Goal: Task Accomplishment & Management: Manage account settings

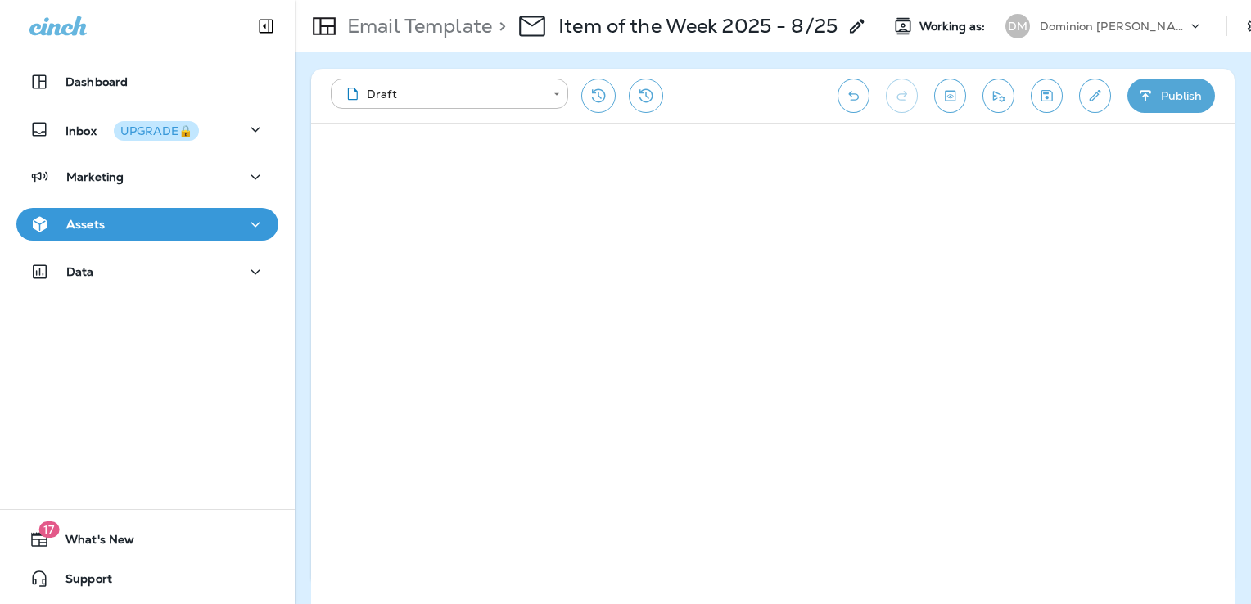
click at [1058, 95] on button "Save" at bounding box center [1047, 96] width 32 height 34
click at [1048, 88] on icon "Save" at bounding box center [1047, 96] width 17 height 16
click at [1093, 90] on icon "Edit details" at bounding box center [1095, 96] width 17 height 16
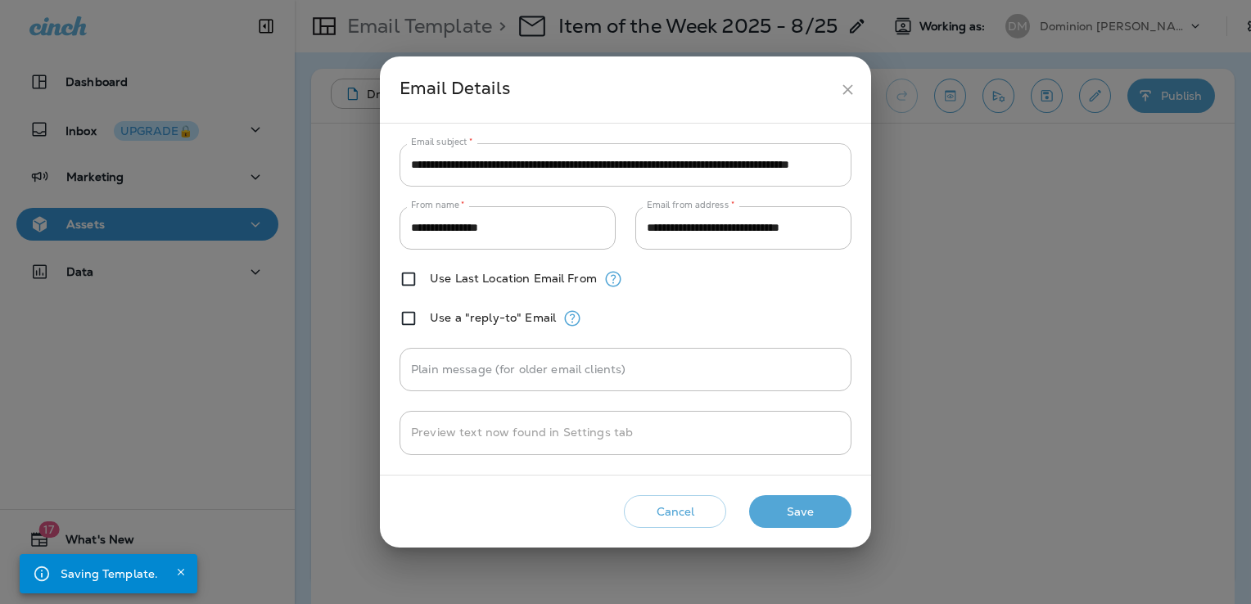
click at [609, 174] on input "**********" at bounding box center [626, 164] width 452 height 43
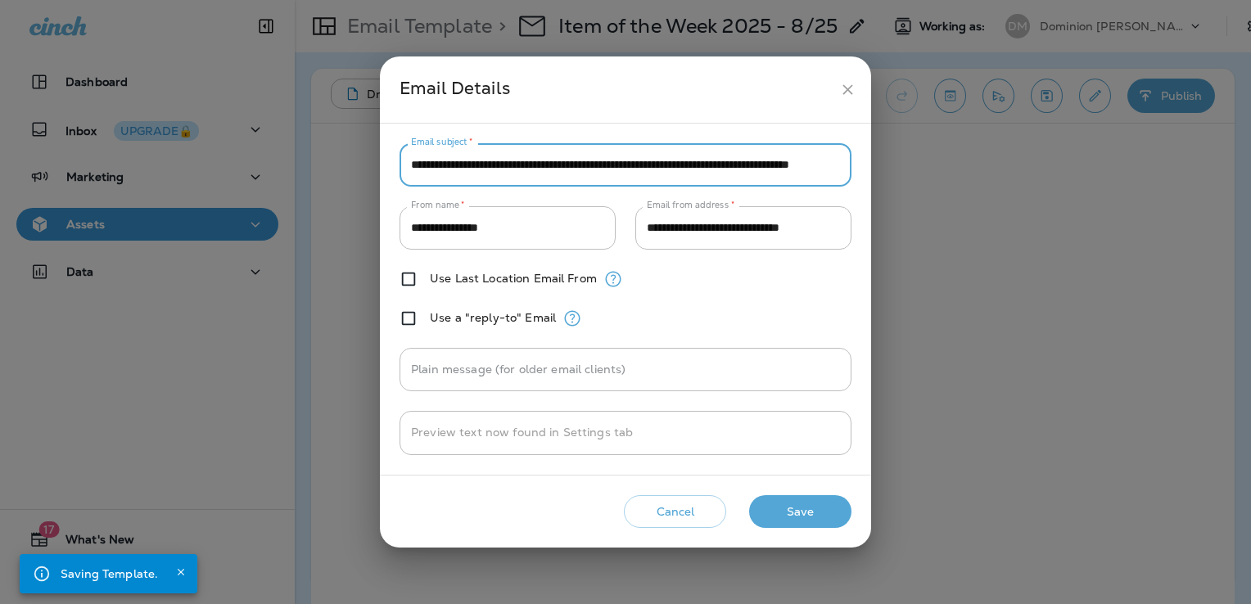
click at [609, 174] on input "**********" at bounding box center [626, 164] width 452 height 43
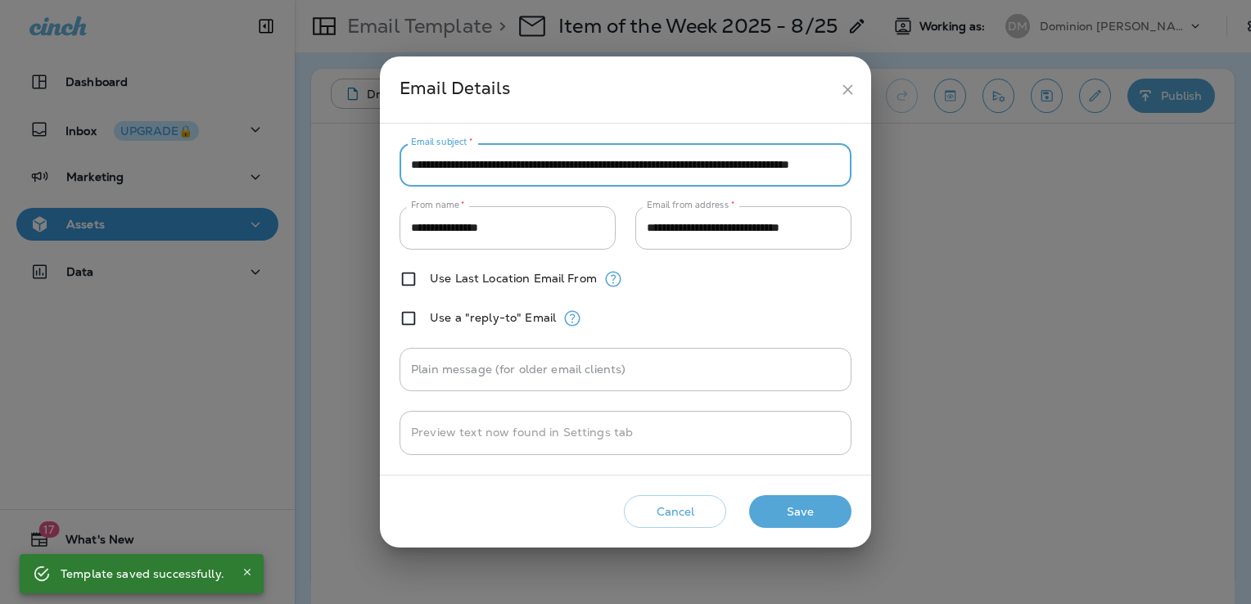
click at [842, 90] on icon "close" at bounding box center [847, 89] width 17 height 17
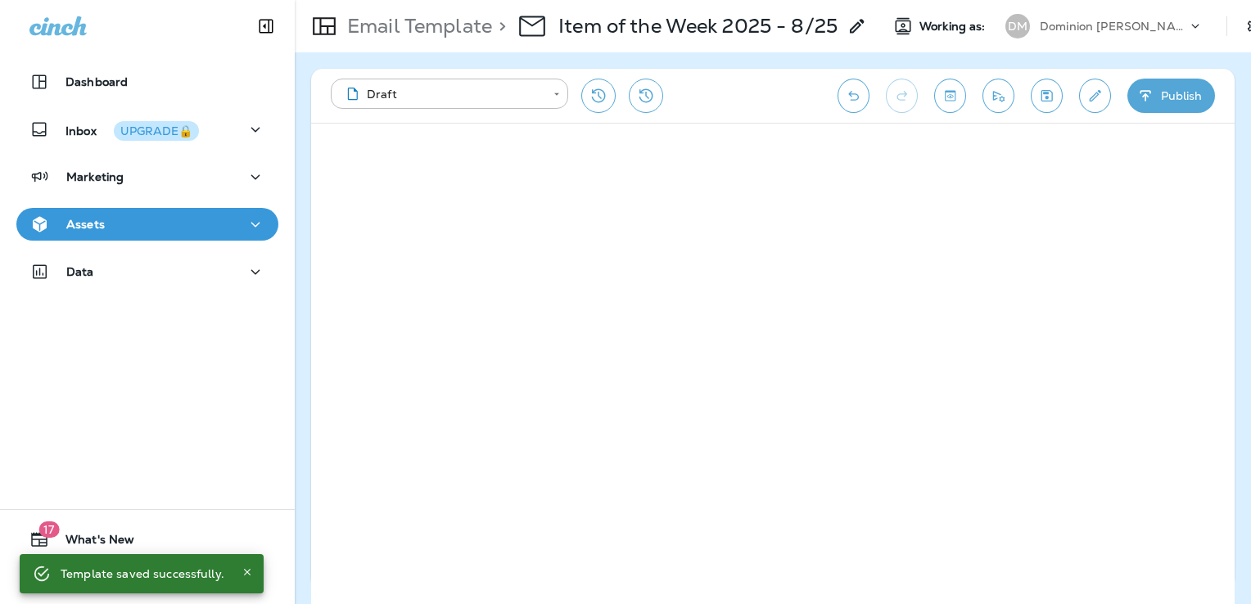
click at [135, 221] on div "Assets" at bounding box center [147, 225] width 236 height 20
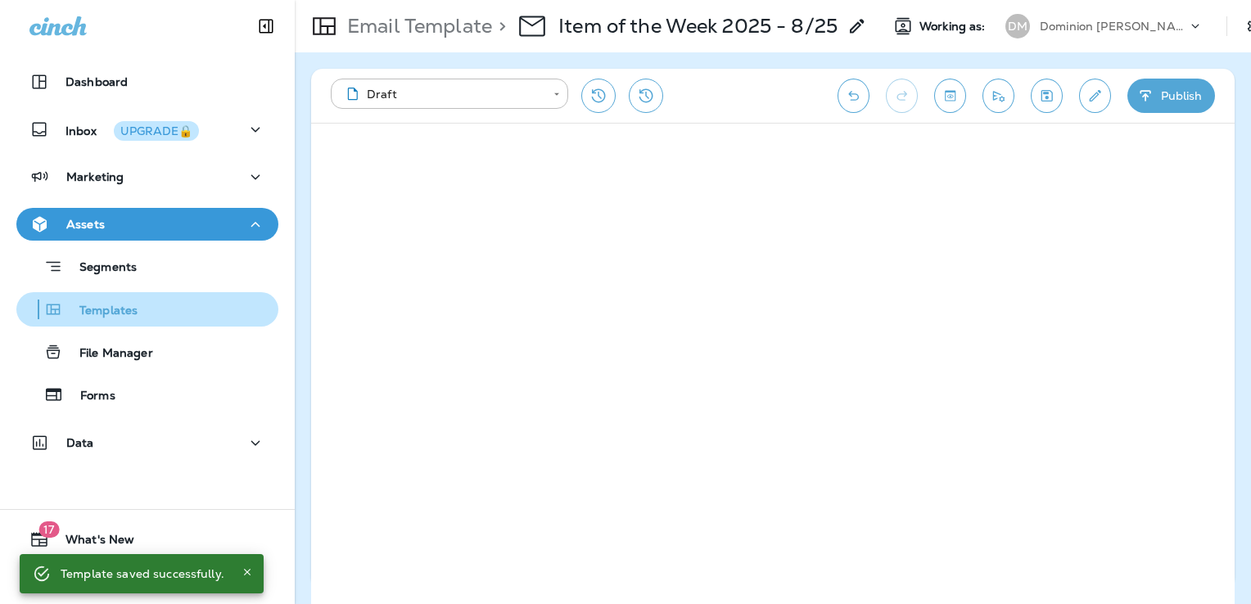
click at [146, 306] on div "Templates" at bounding box center [147, 309] width 249 height 25
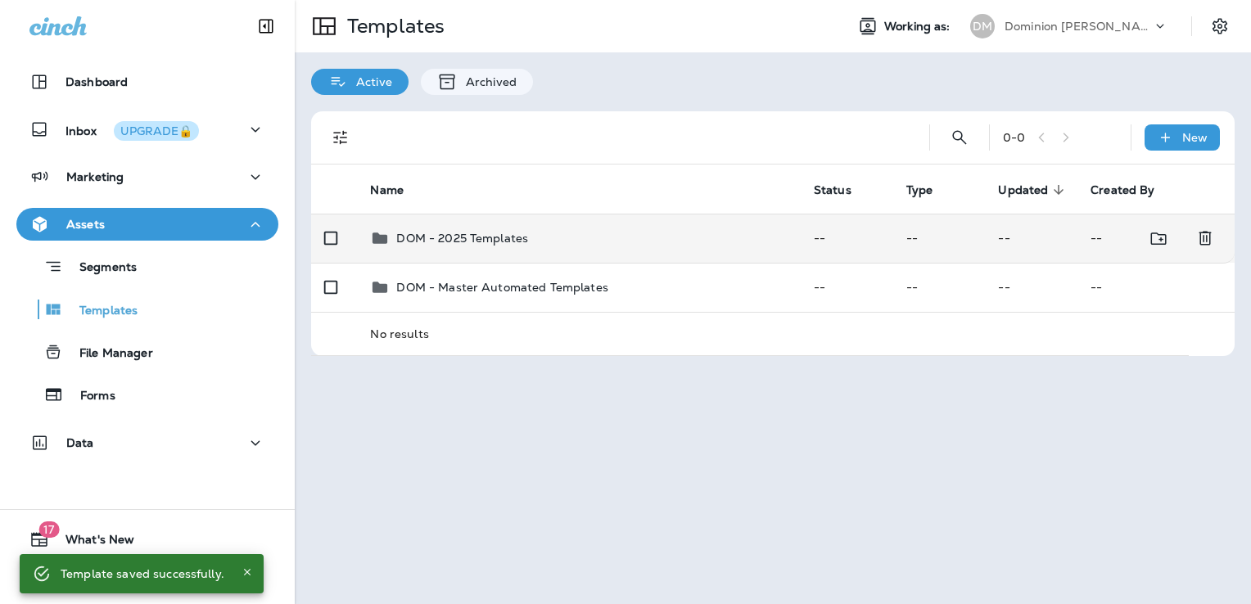
click at [629, 244] on div "DOM - 2025 Templates" at bounding box center [578, 239] width 417 height 20
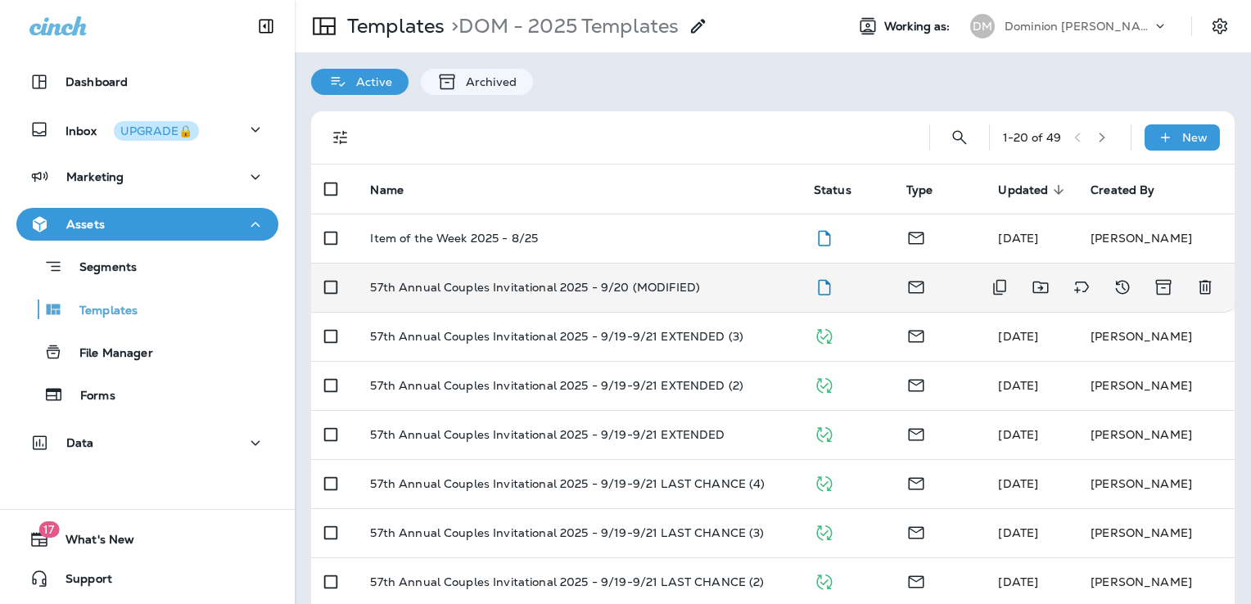
click at [627, 296] on td "57th Annual Couples Invitational 2025 - 9/20 (MODIFIED)" at bounding box center [578, 287] width 443 height 49
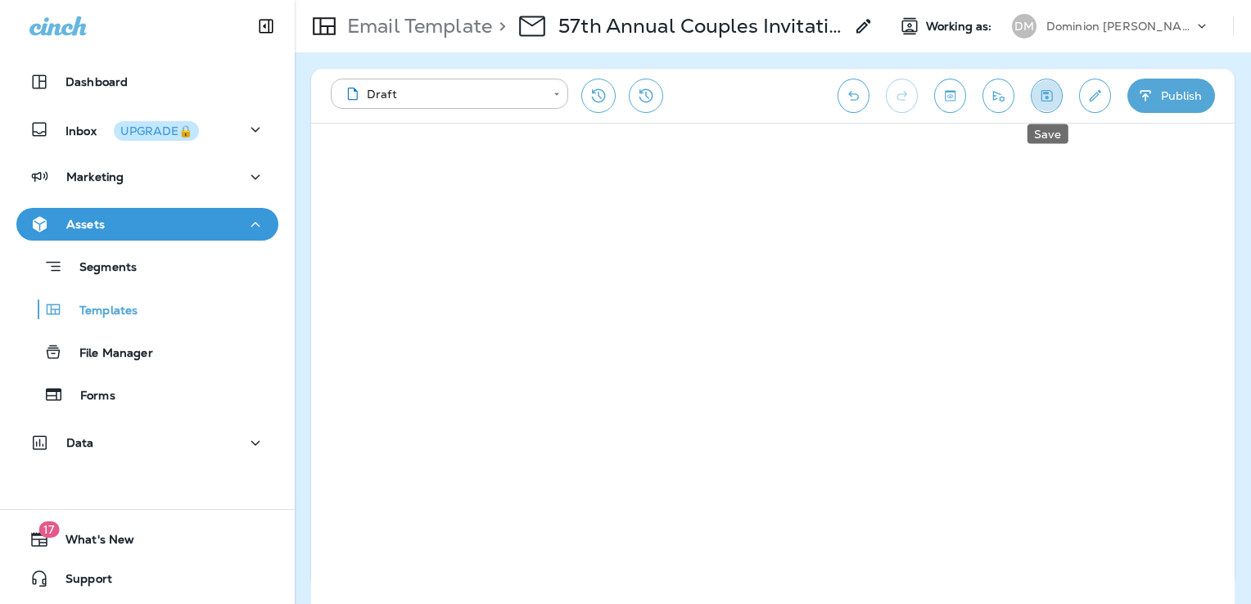
click at [1045, 96] on icon "Save" at bounding box center [1047, 96] width 17 height 16
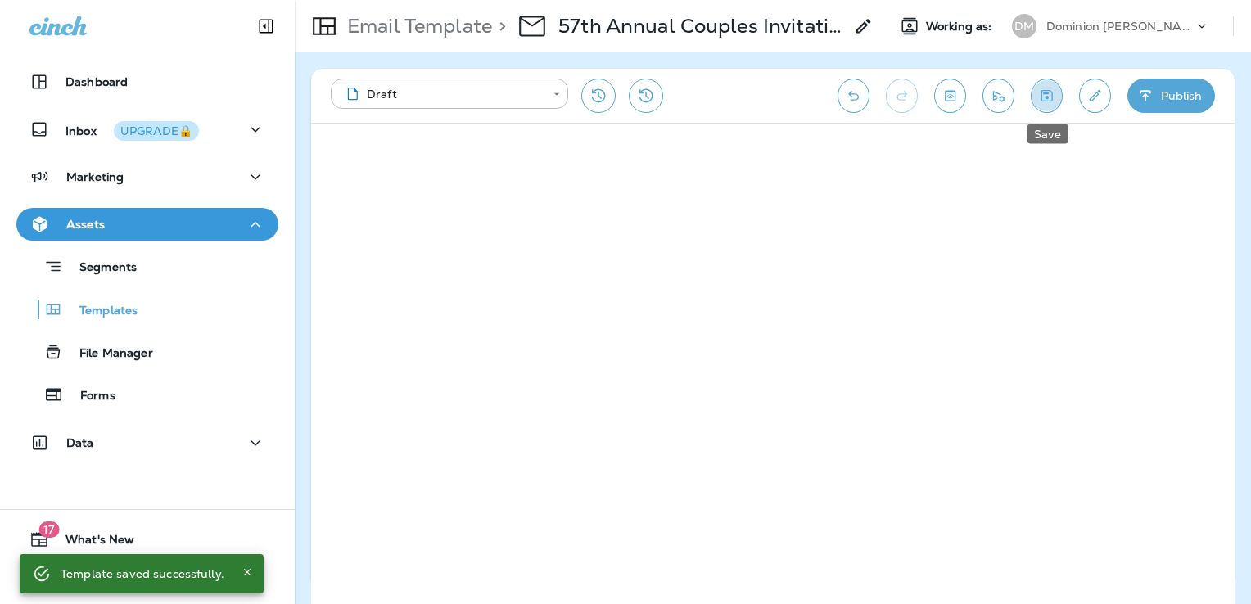
click at [1056, 91] on button "Save" at bounding box center [1047, 96] width 32 height 34
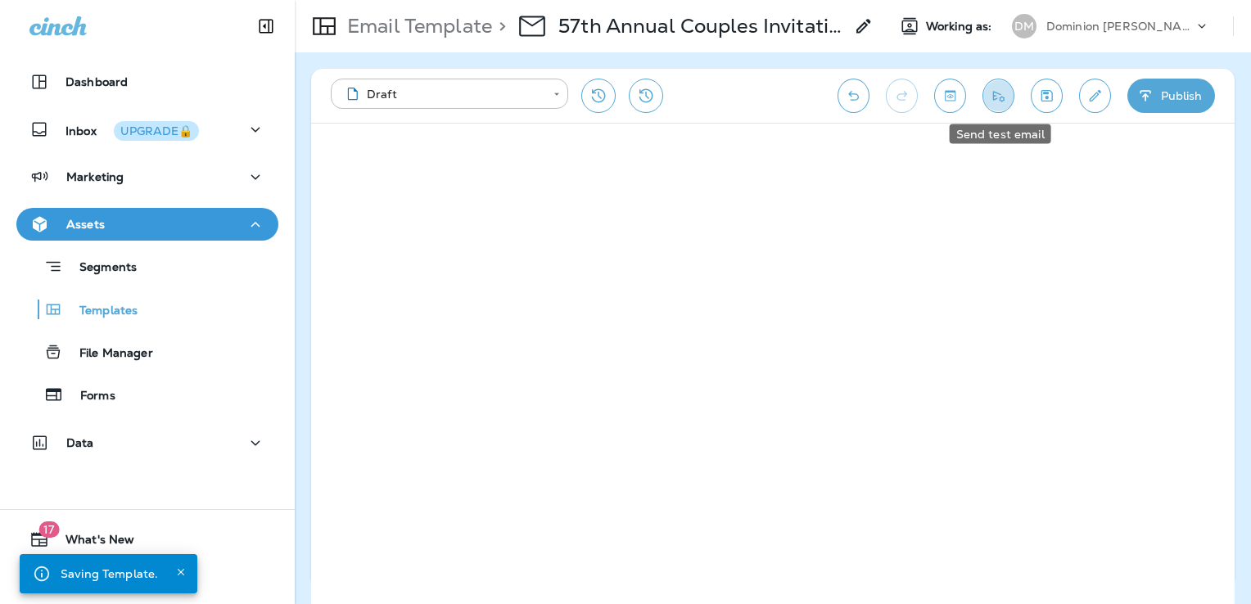
click at [1009, 94] on button "Send test email" at bounding box center [999, 96] width 32 height 34
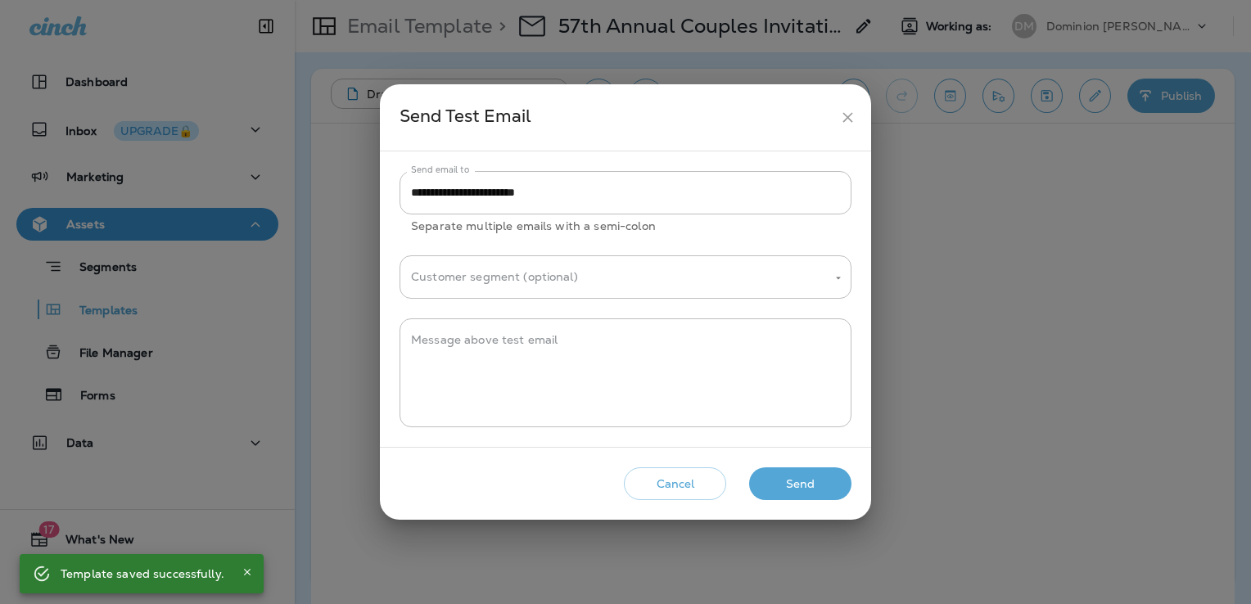
click at [849, 116] on icon "close" at bounding box center [848, 117] width 10 height 10
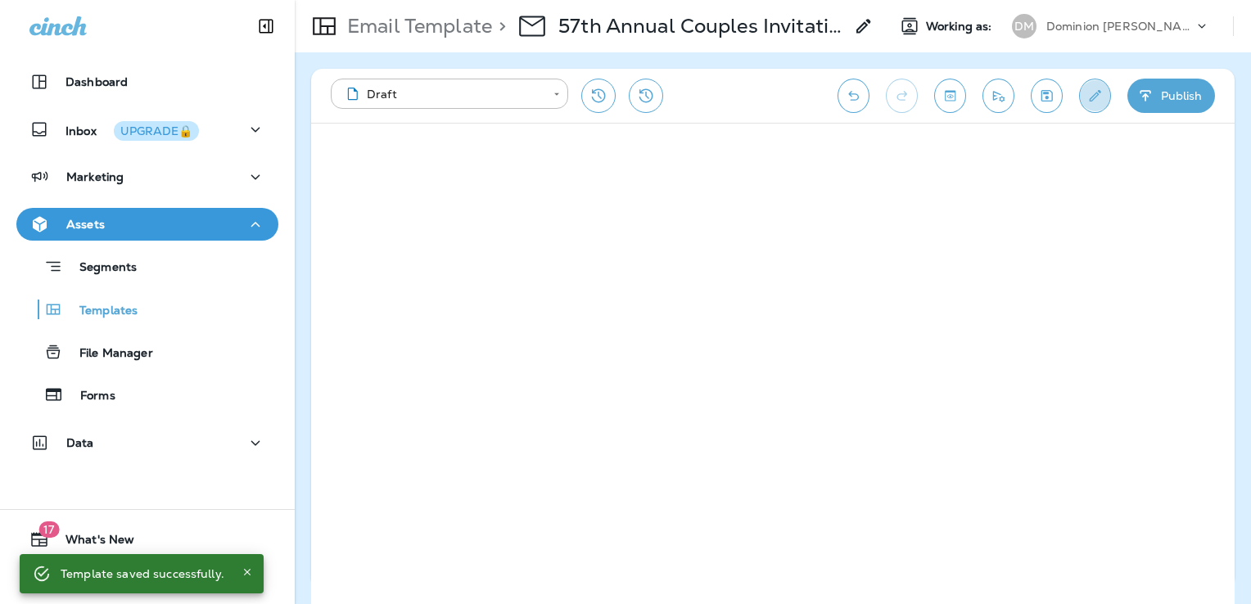
click at [1099, 93] on icon "Edit details" at bounding box center [1095, 96] width 17 height 16
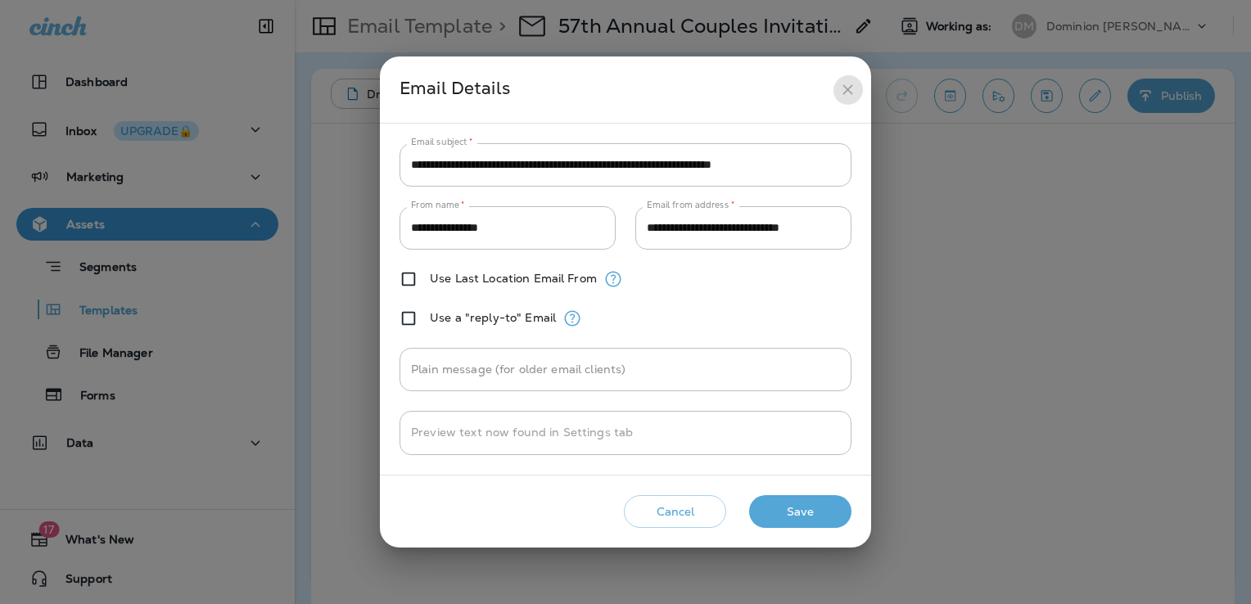
click at [842, 95] on icon "close" at bounding box center [847, 89] width 17 height 17
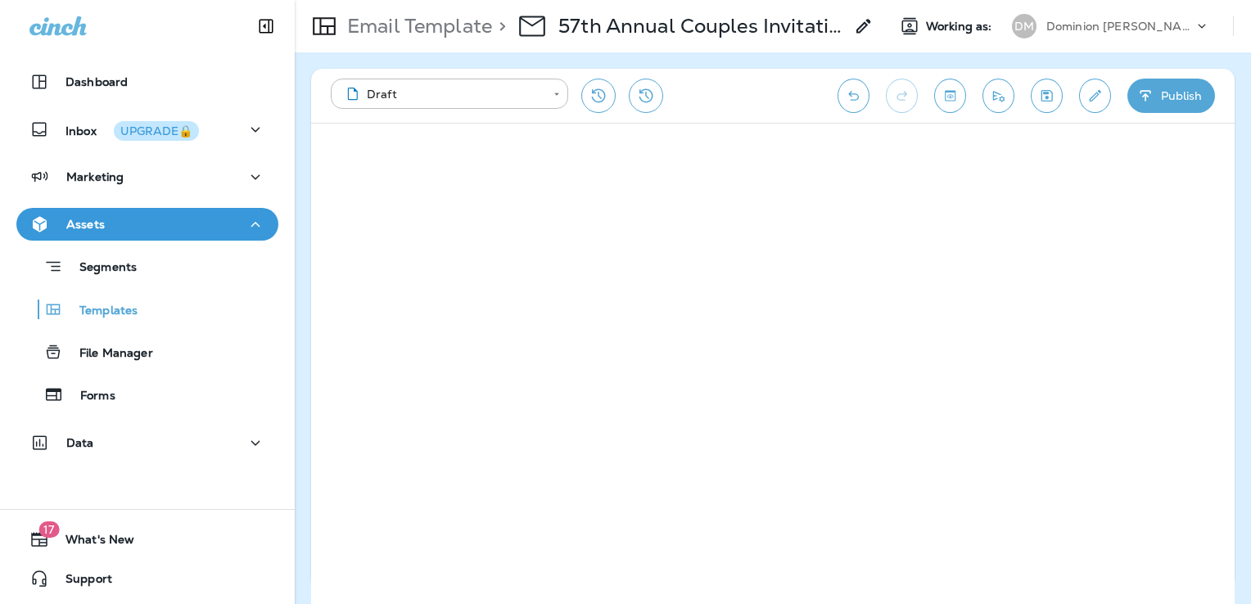
click at [1042, 97] on icon "Save" at bounding box center [1047, 95] width 11 height 11
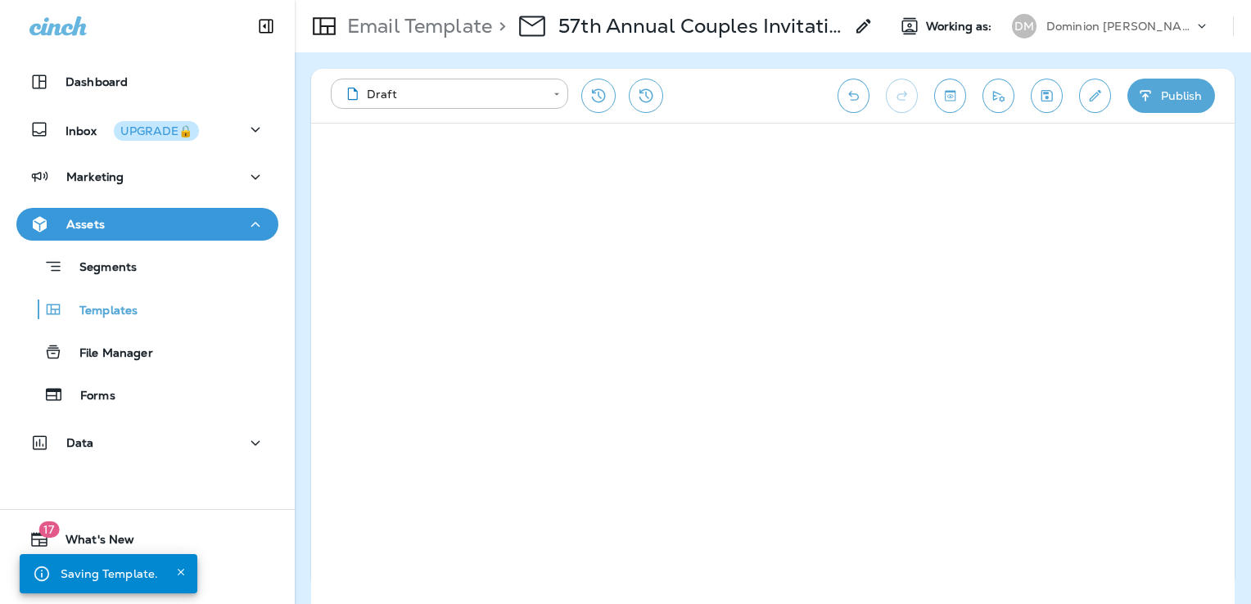
click at [1169, 96] on button "Publish" at bounding box center [1172, 96] width 88 height 34
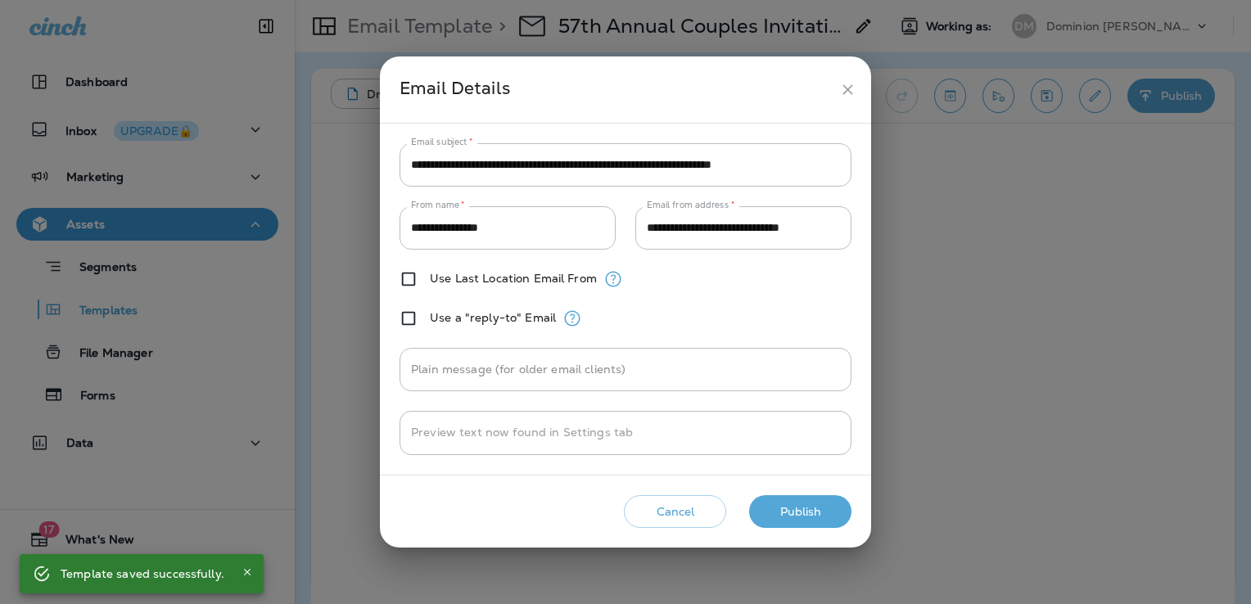
click at [847, 93] on icon "close" at bounding box center [847, 89] width 17 height 17
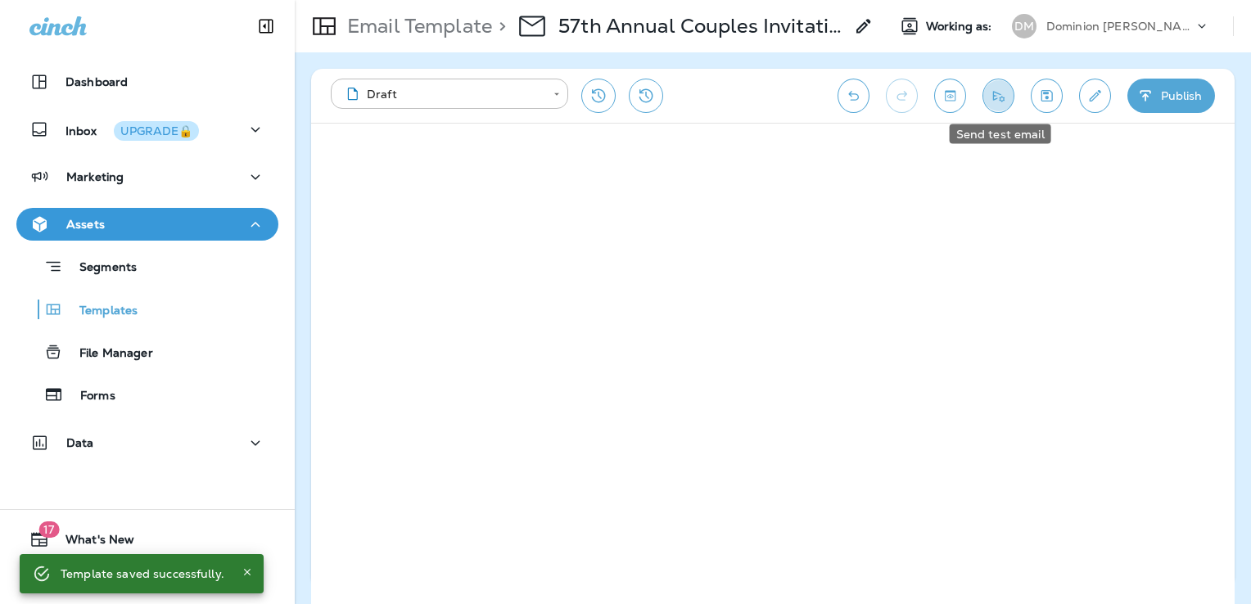
click at [1003, 99] on icon "Send test email" at bounding box center [998, 96] width 17 height 16
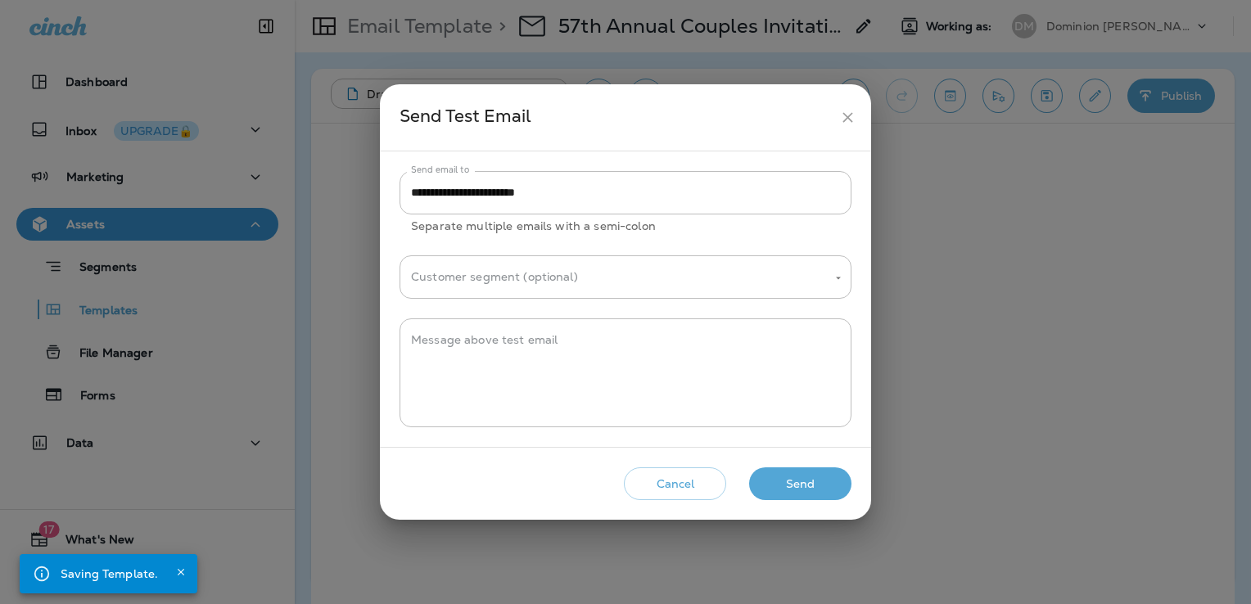
click at [844, 482] on button "Send" at bounding box center [800, 485] width 102 height 34
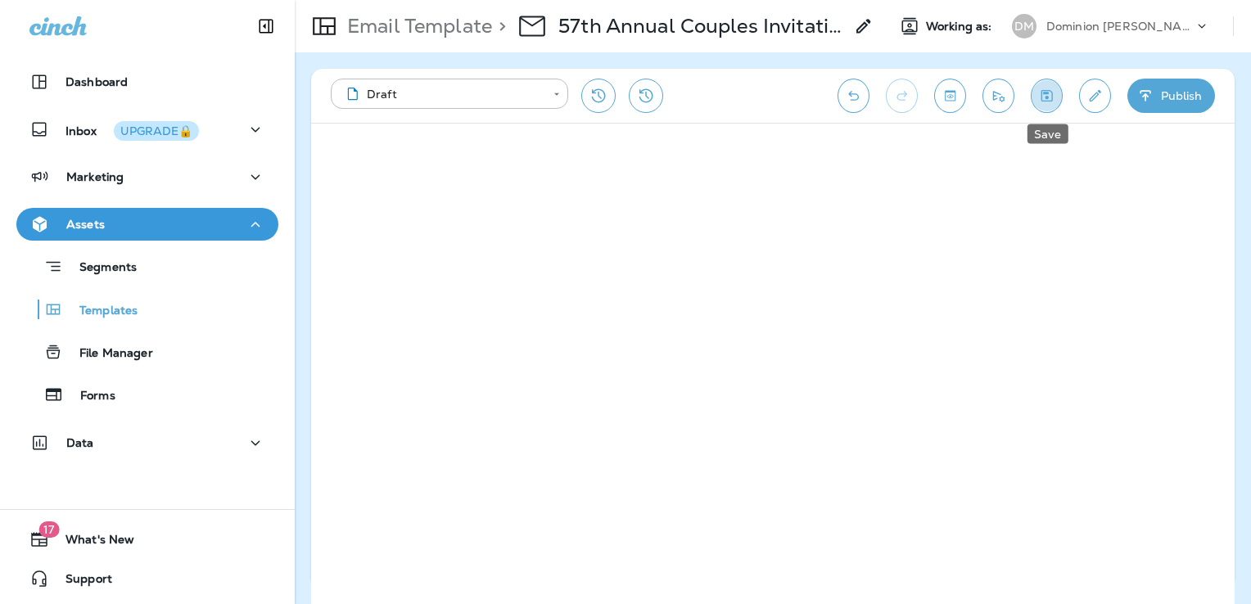
click at [1045, 106] on button "Save" at bounding box center [1047, 96] width 32 height 34
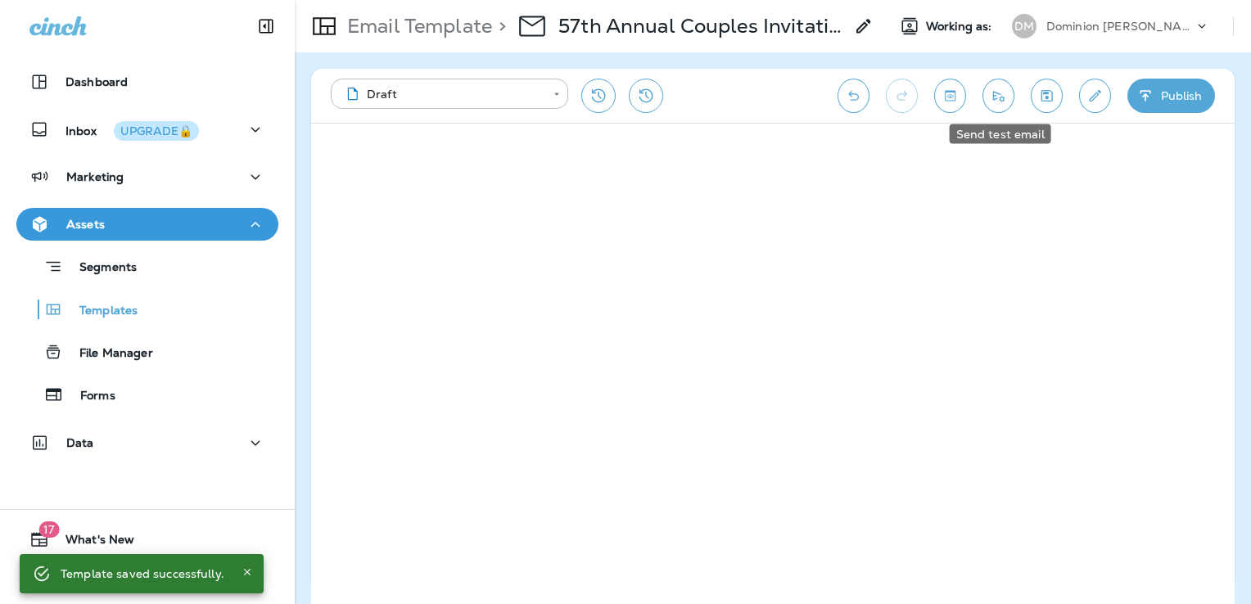
click at [1010, 97] on button "Send test email" at bounding box center [999, 96] width 32 height 34
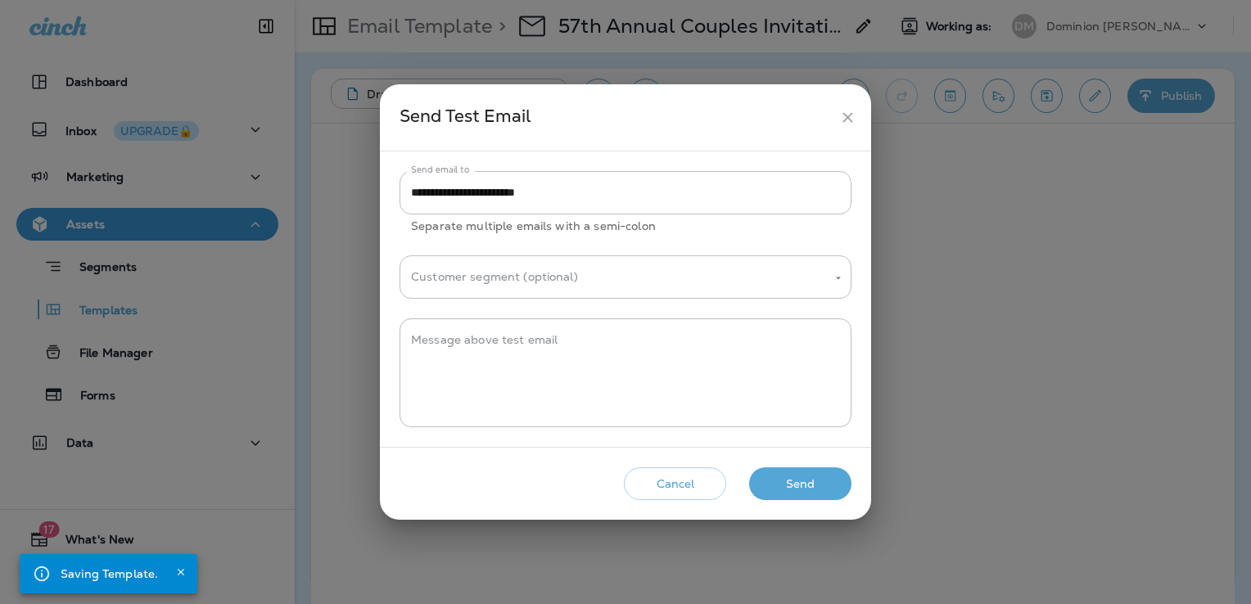
click at [826, 482] on button "Send" at bounding box center [800, 485] width 102 height 34
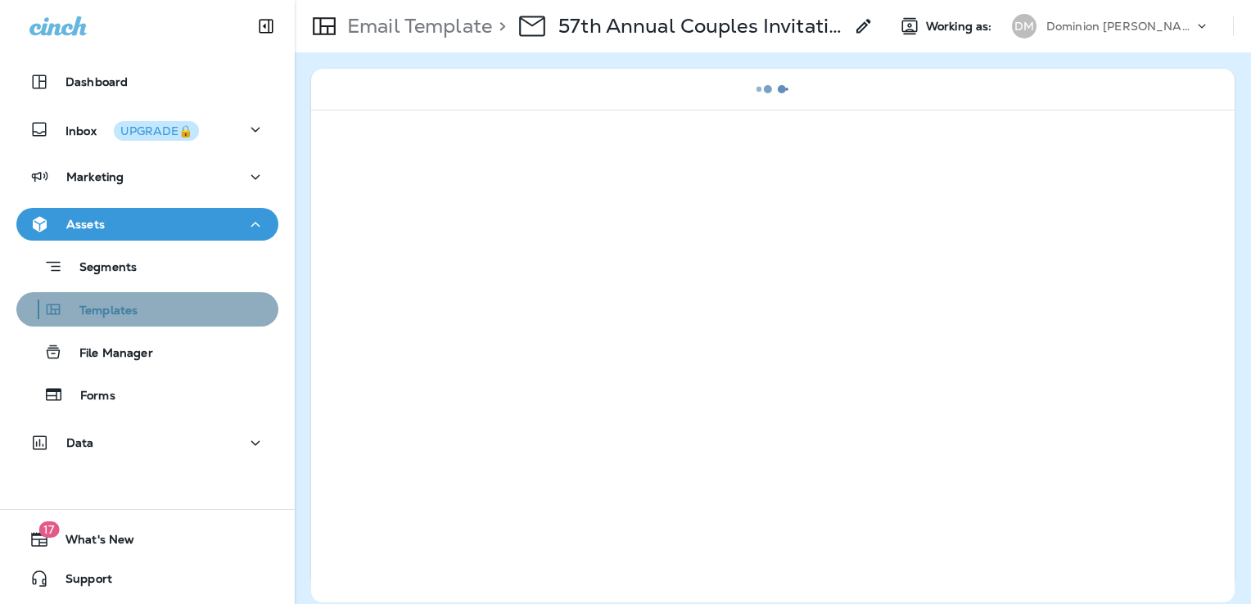
click at [153, 319] on div "Templates" at bounding box center [147, 309] width 249 height 25
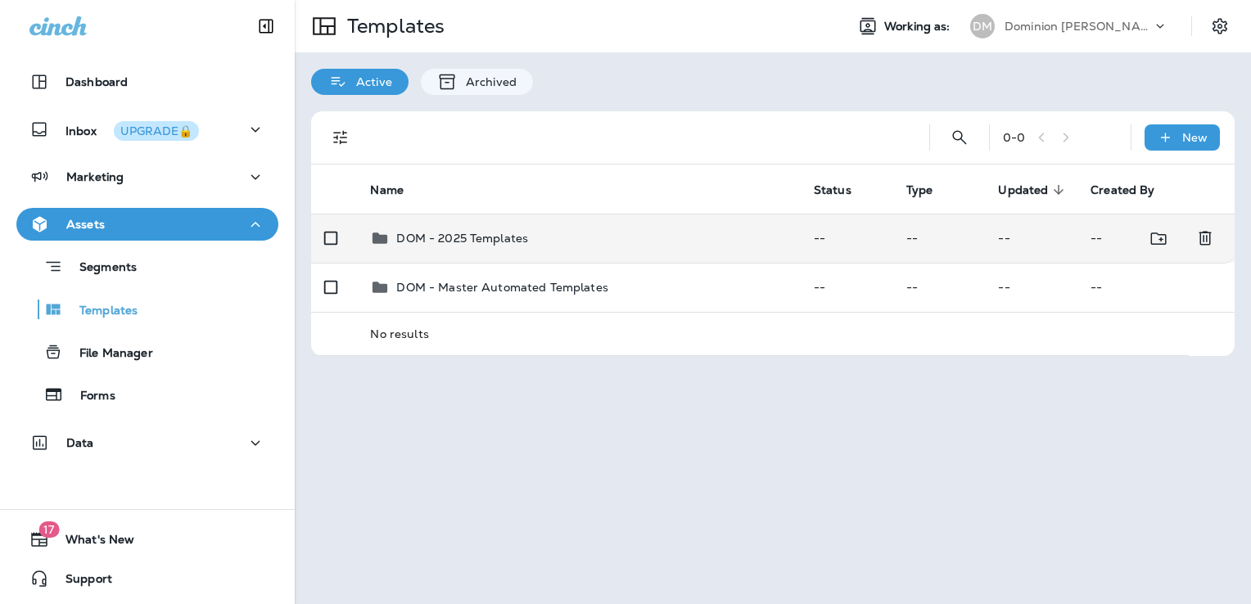
click at [654, 233] on div "DOM - 2025 Templates" at bounding box center [578, 239] width 417 height 20
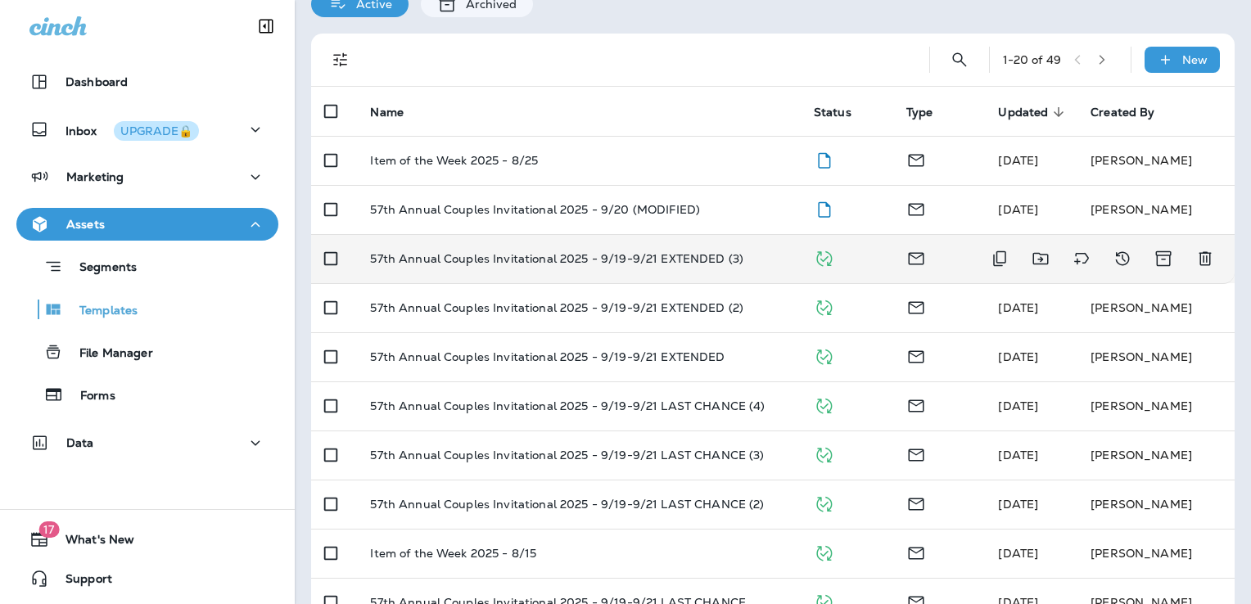
scroll to position [117, 0]
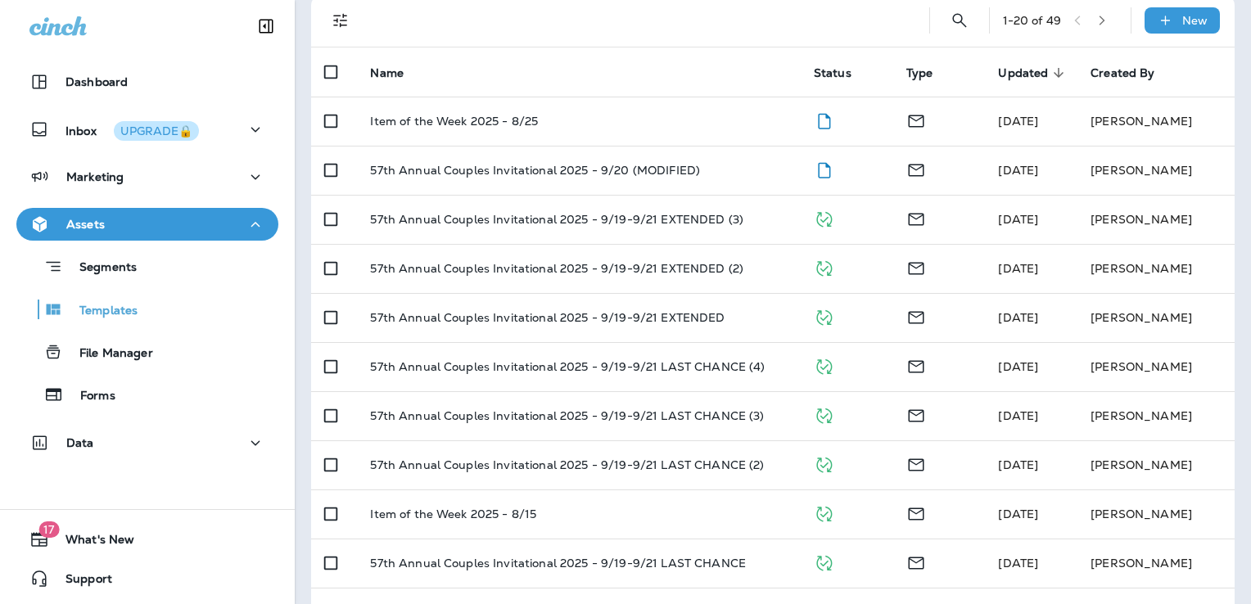
click at [1097, 17] on icon "button" at bounding box center [1102, 20] width 11 height 11
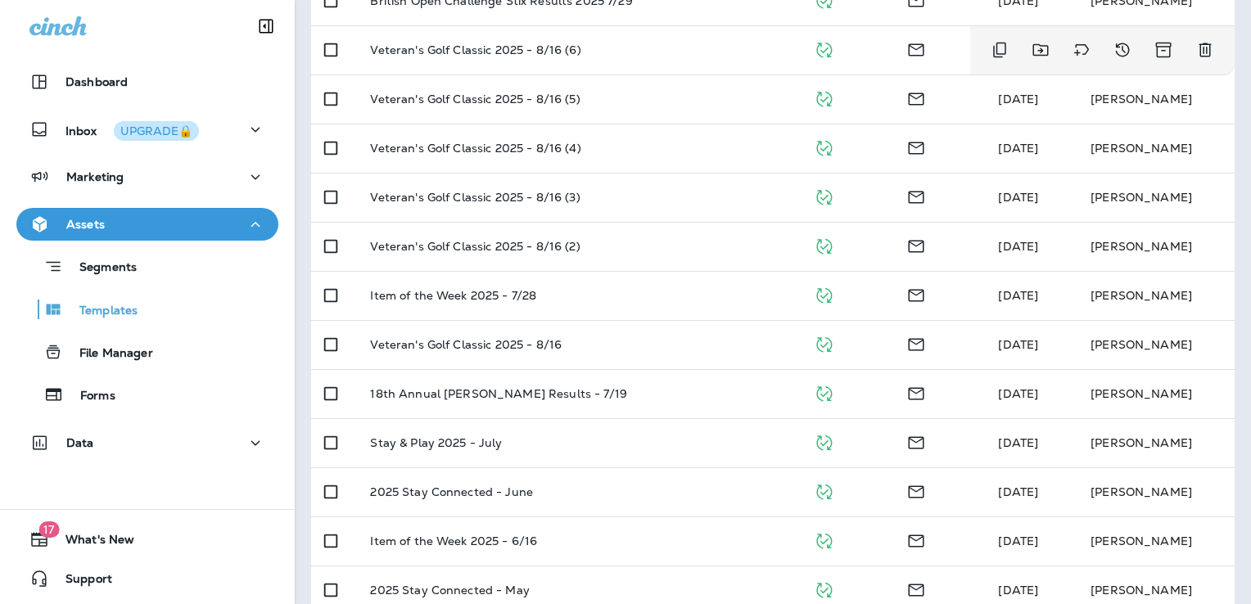
scroll to position [609, 0]
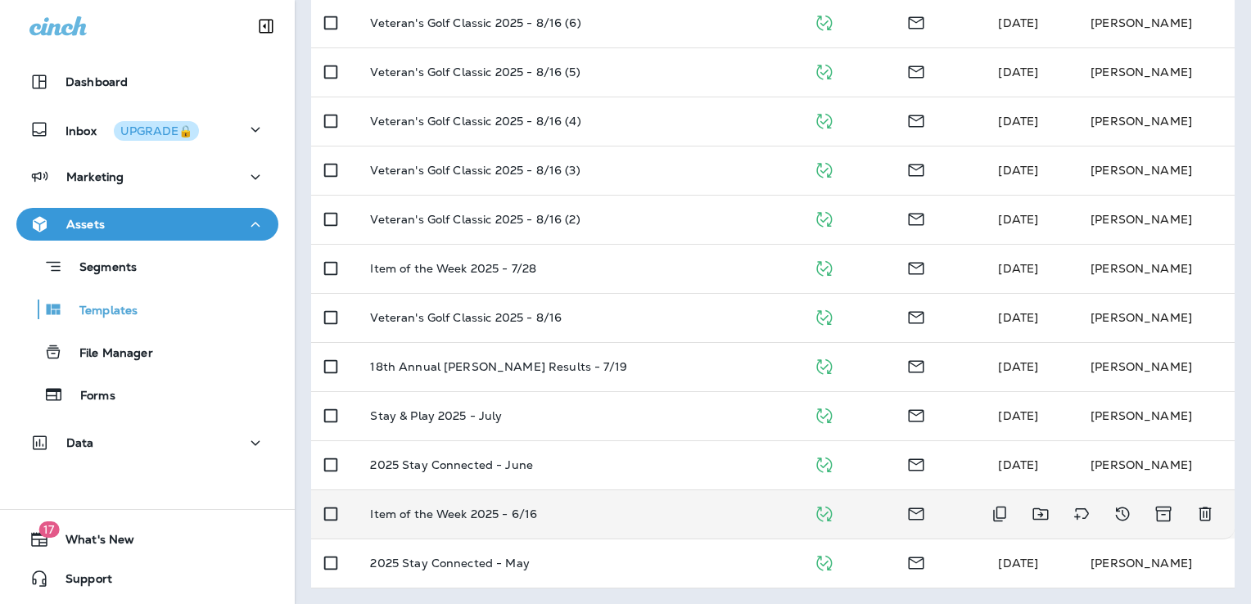
click at [636, 514] on div "Item of the Week 2025 - 6/16" at bounding box center [578, 514] width 417 height 13
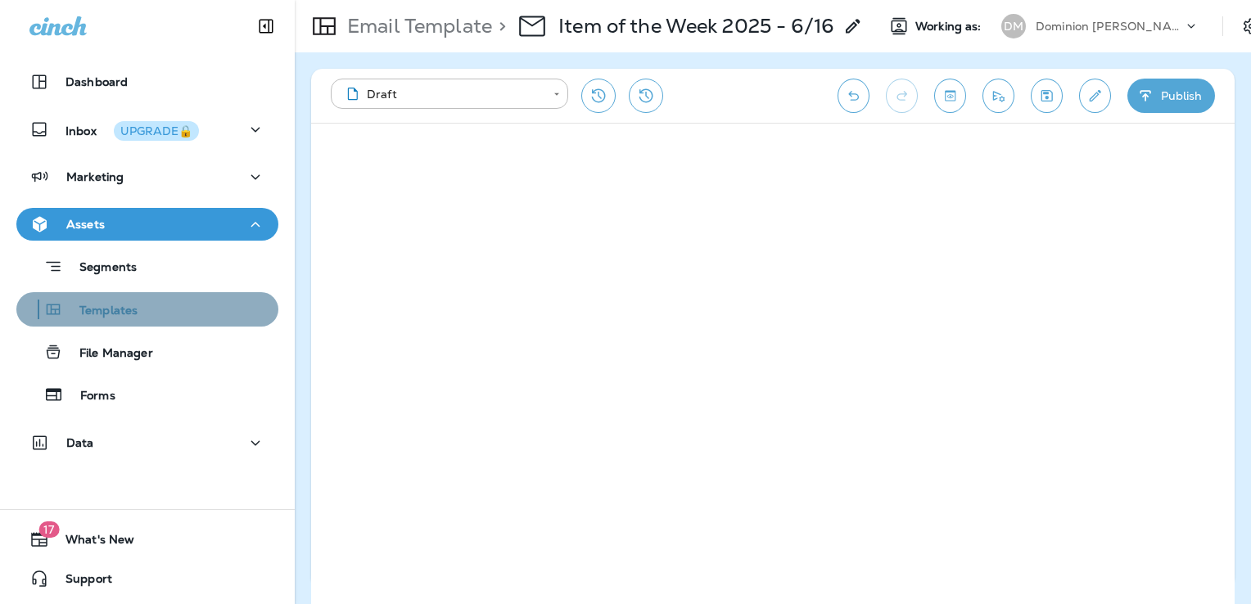
click at [147, 319] on div "Templates" at bounding box center [147, 309] width 249 height 25
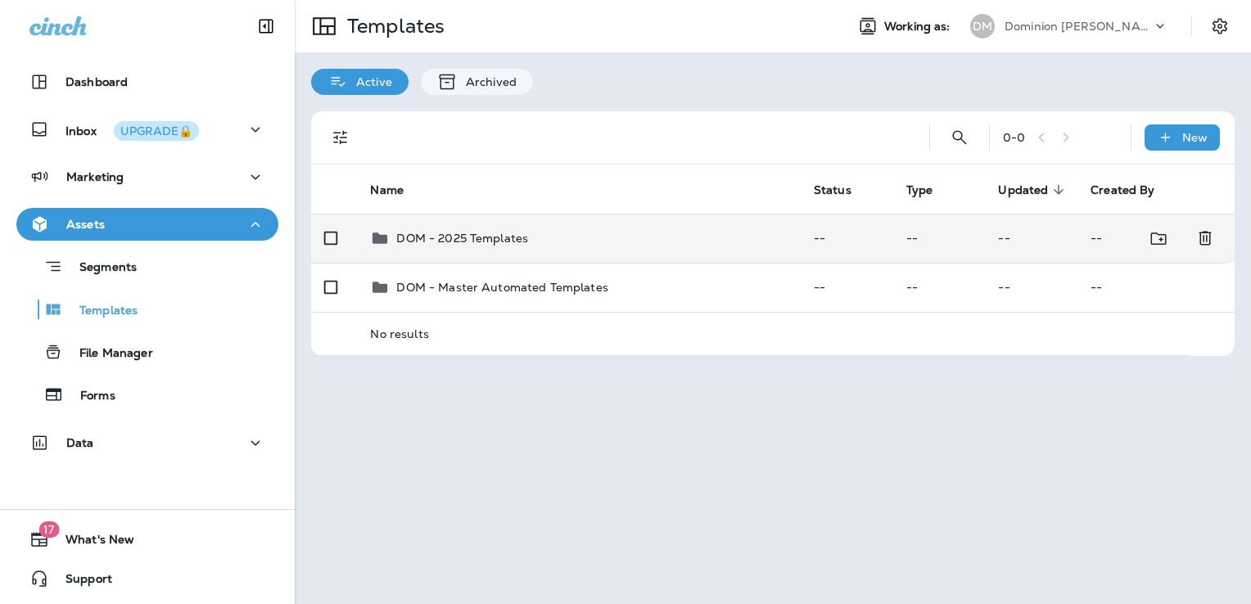
click at [532, 233] on div "DOM - 2025 Templates" at bounding box center [578, 239] width 417 height 20
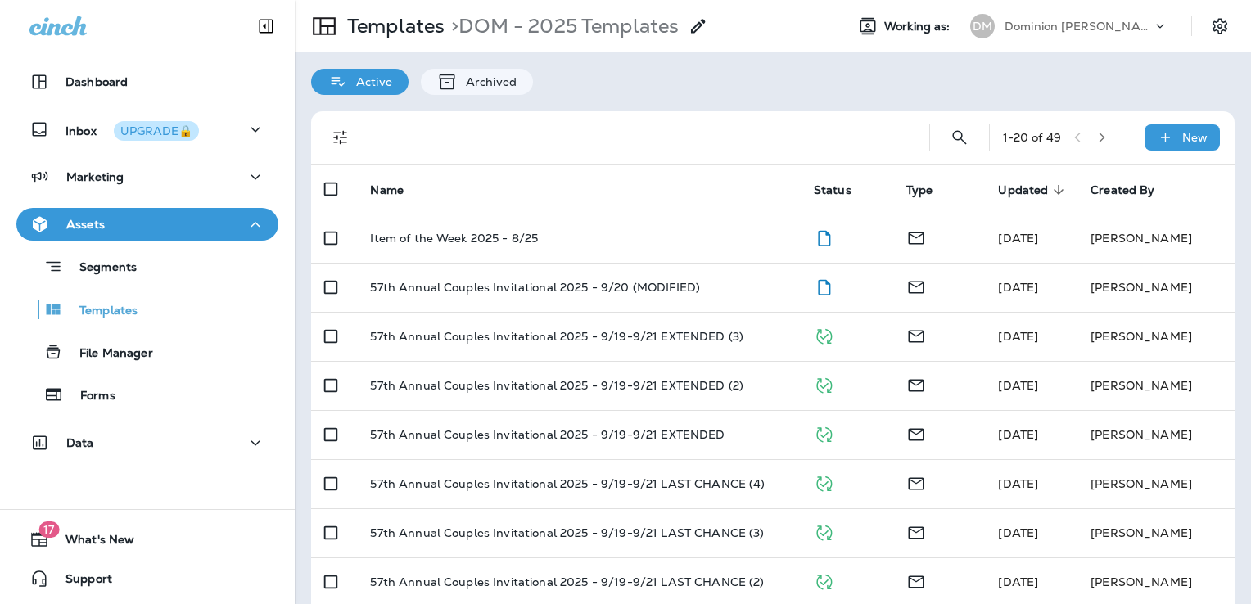
click at [1100, 134] on icon "button" at bounding box center [1103, 138] width 6 height 10
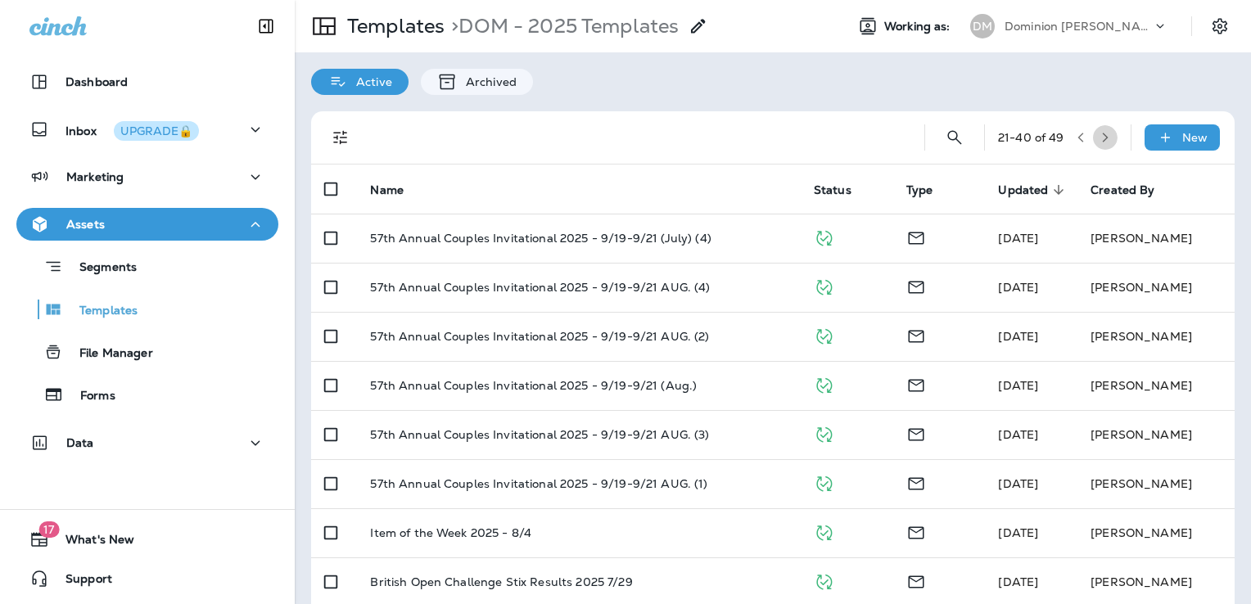
click at [1100, 135] on icon "button" at bounding box center [1105, 137] width 11 height 11
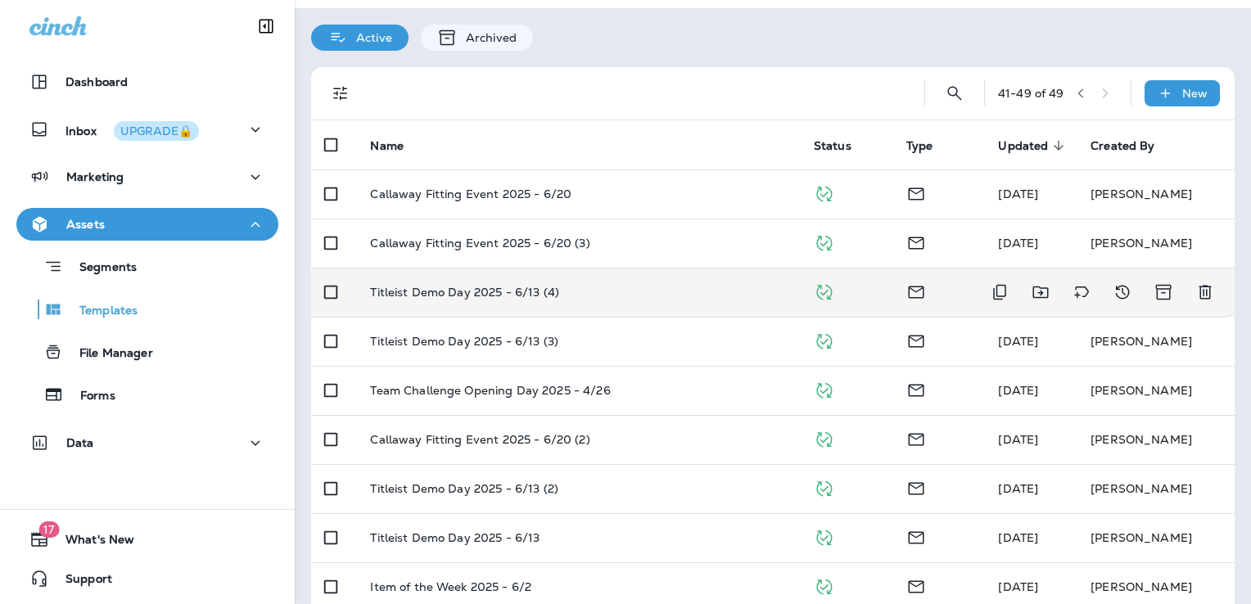
scroll to position [68, 0]
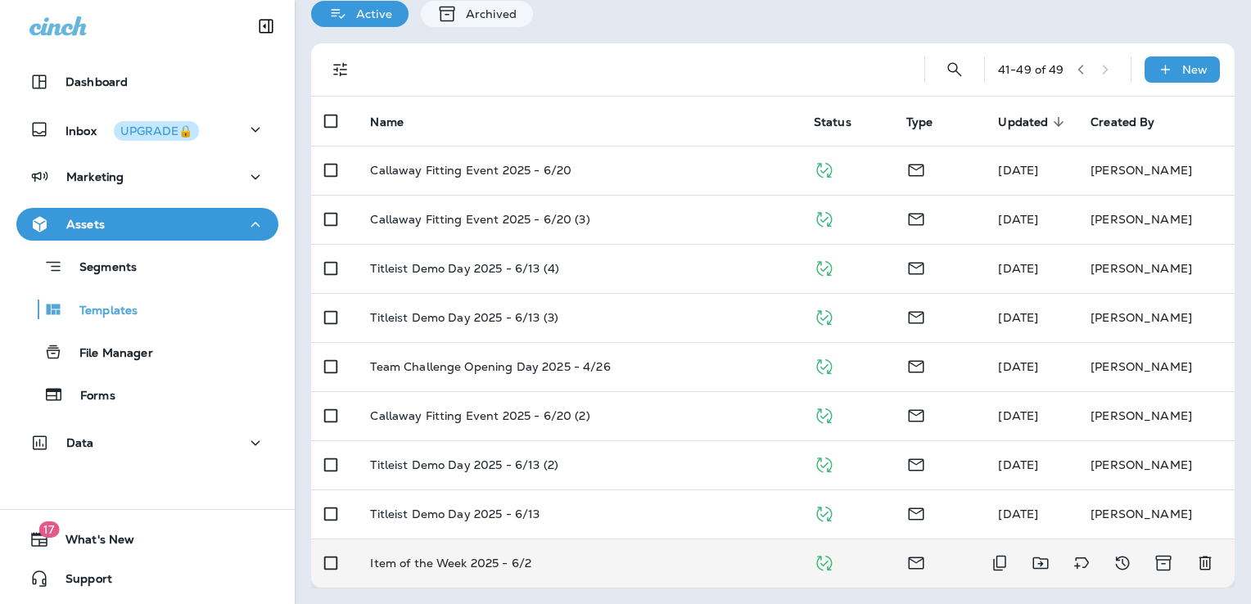
click at [603, 559] on div "Item of the Week 2025 - 6/2" at bounding box center [578, 563] width 417 height 13
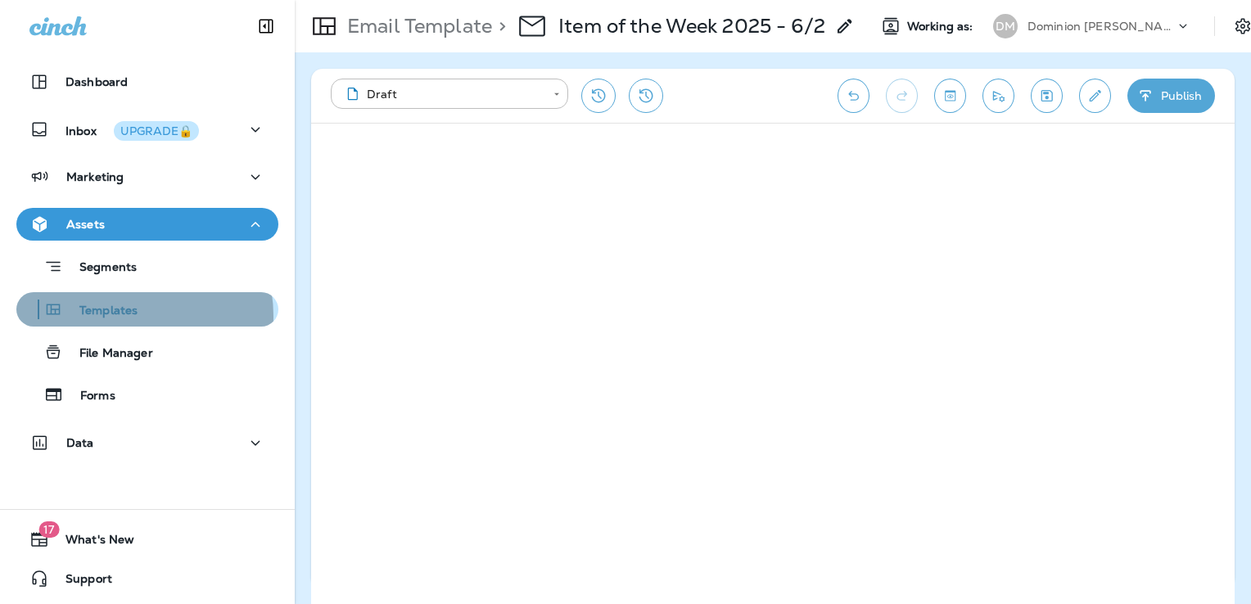
click at [128, 316] on p "Templates" at bounding box center [100, 312] width 75 height 16
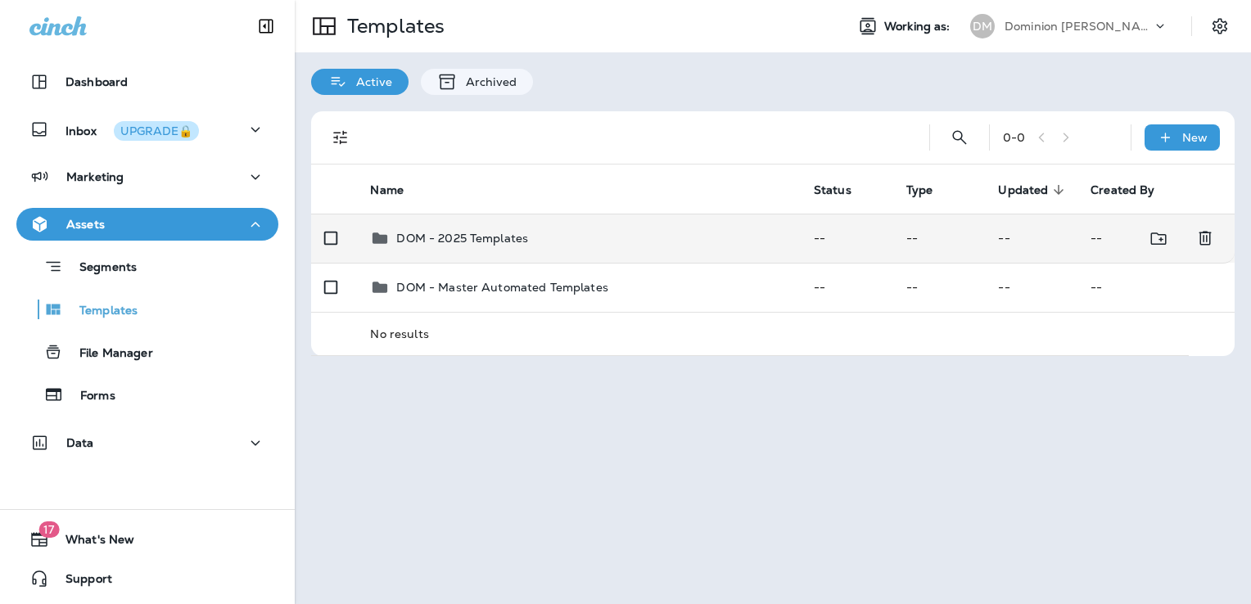
click at [509, 233] on p "DOM - 2025 Templates" at bounding box center [462, 238] width 132 height 13
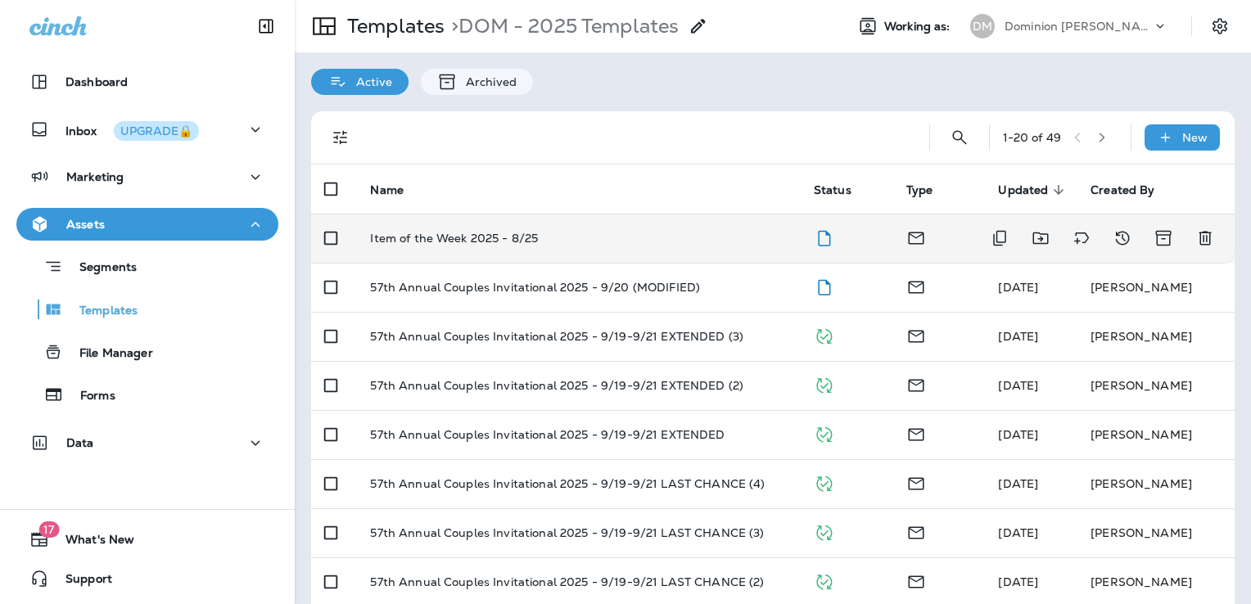
click at [629, 244] on div "Item of the Week 2025 - 8/25" at bounding box center [578, 238] width 417 height 13
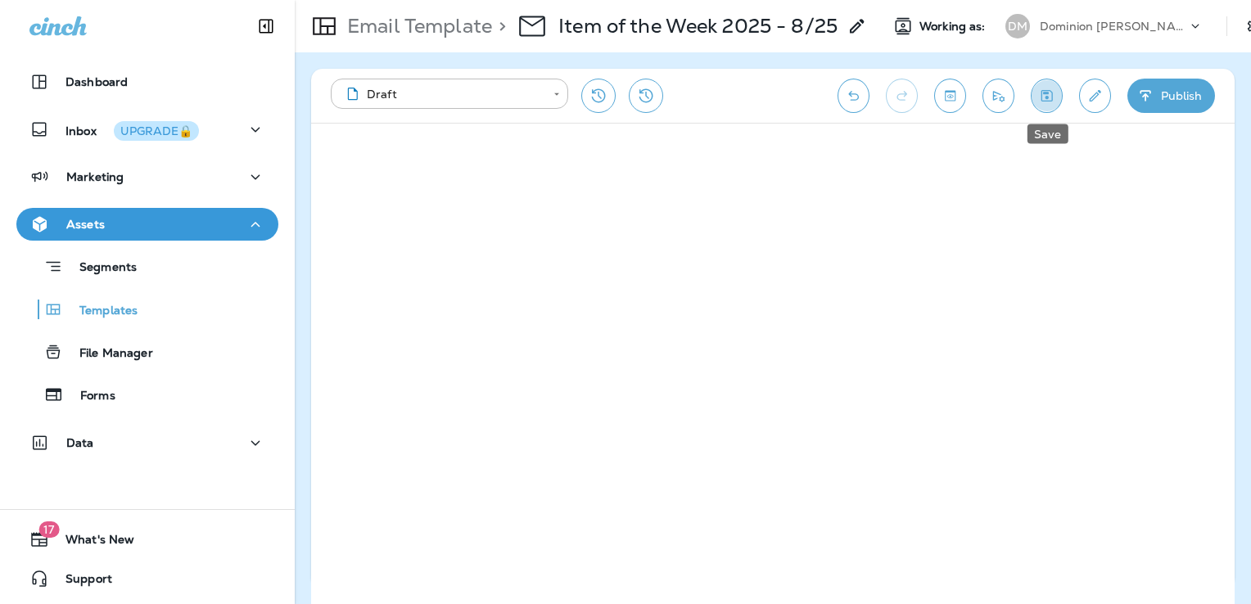
click at [1051, 96] on icon "Save" at bounding box center [1047, 96] width 17 height 16
click at [1084, 98] on button "Edit details" at bounding box center [1095, 96] width 32 height 34
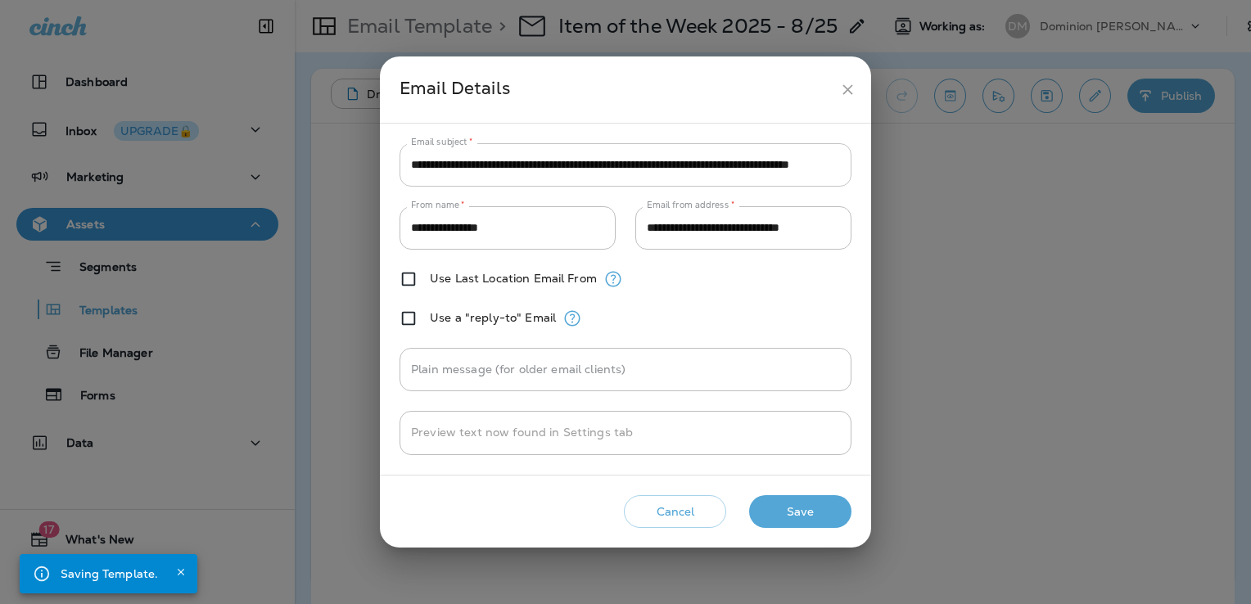
click at [564, 167] on input "**********" at bounding box center [626, 164] width 452 height 43
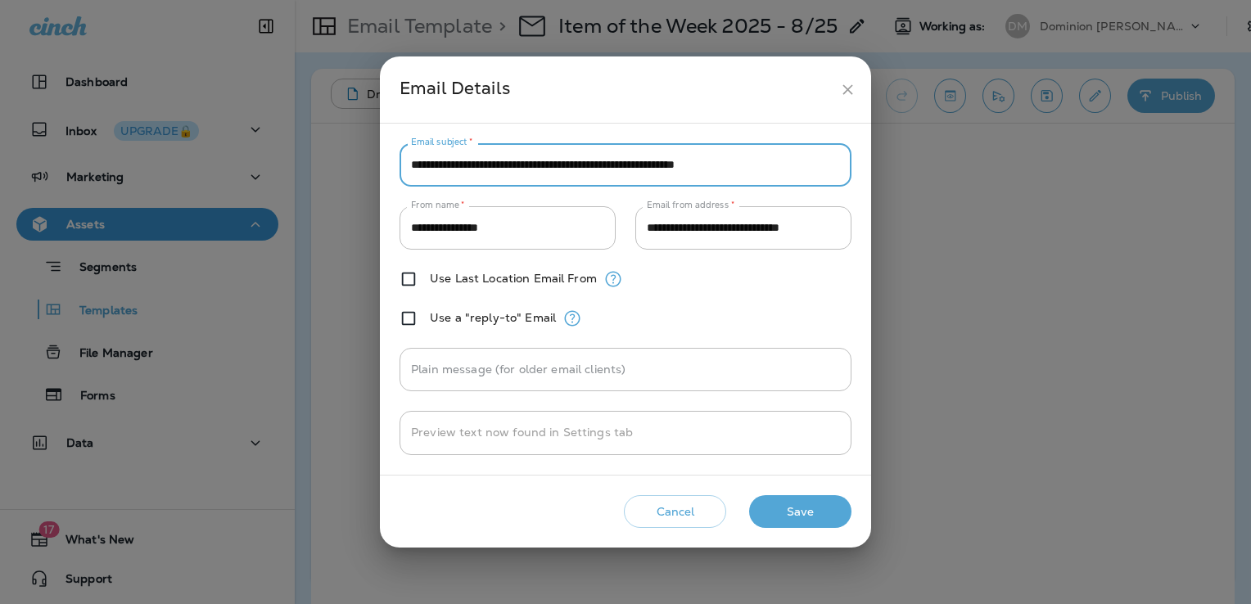
type input "**********"
click at [810, 513] on button "Save" at bounding box center [800, 513] width 102 height 34
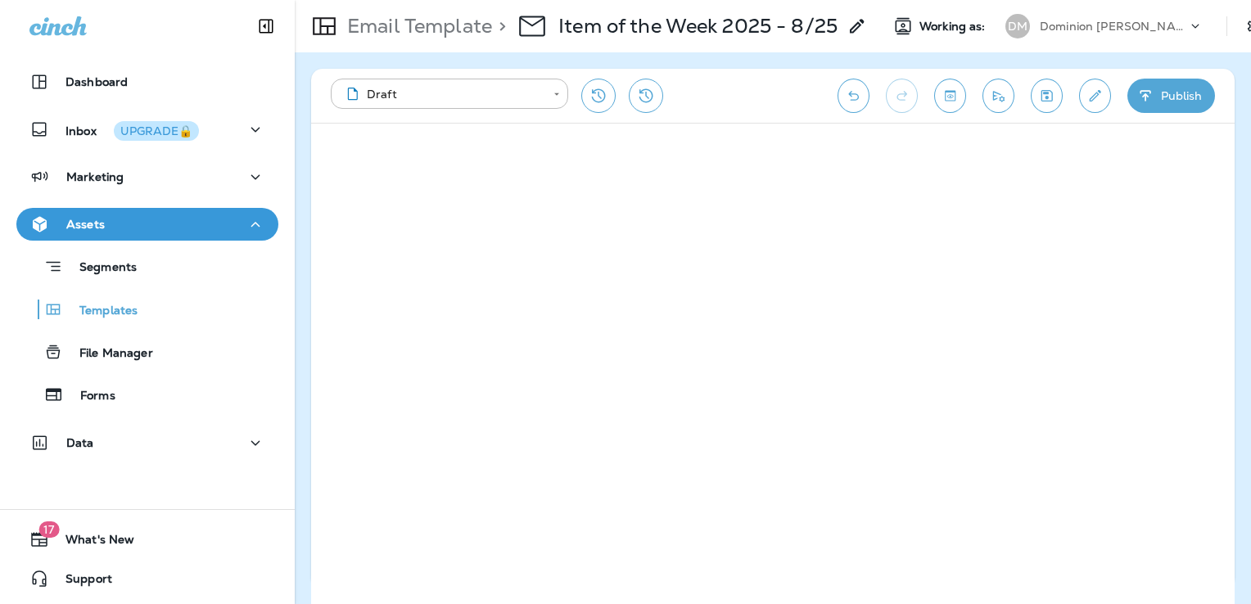
click at [1052, 93] on icon "Save" at bounding box center [1047, 96] width 17 height 16
click at [1081, 90] on button "Edit details" at bounding box center [1095, 96] width 32 height 34
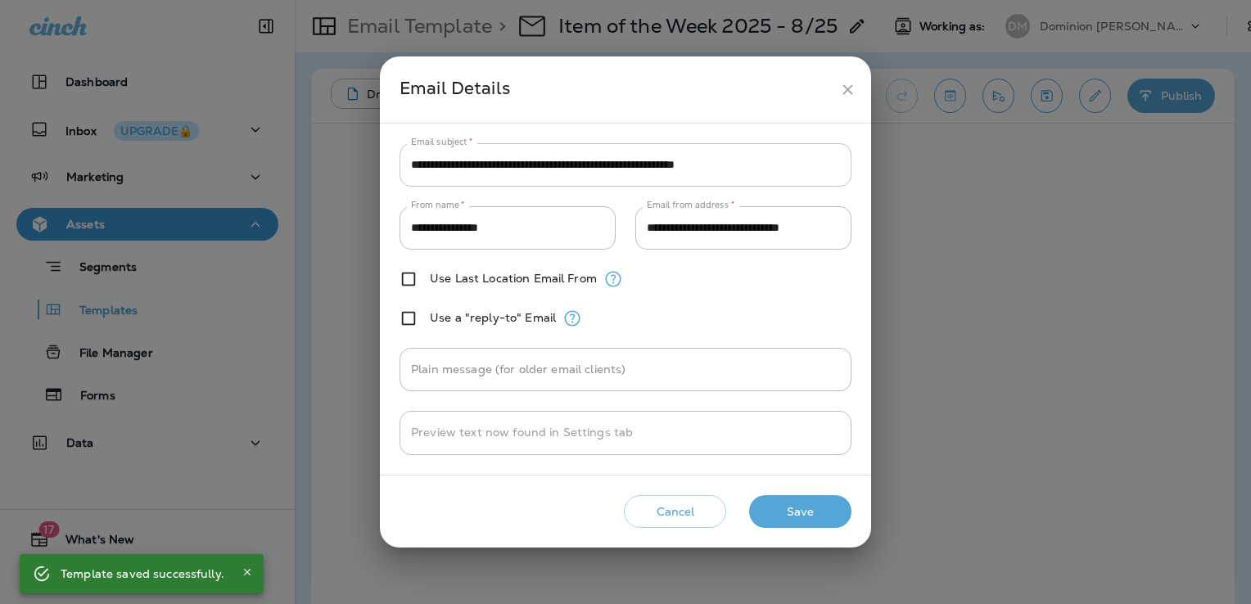
click at [815, 168] on input "**********" at bounding box center [626, 164] width 452 height 43
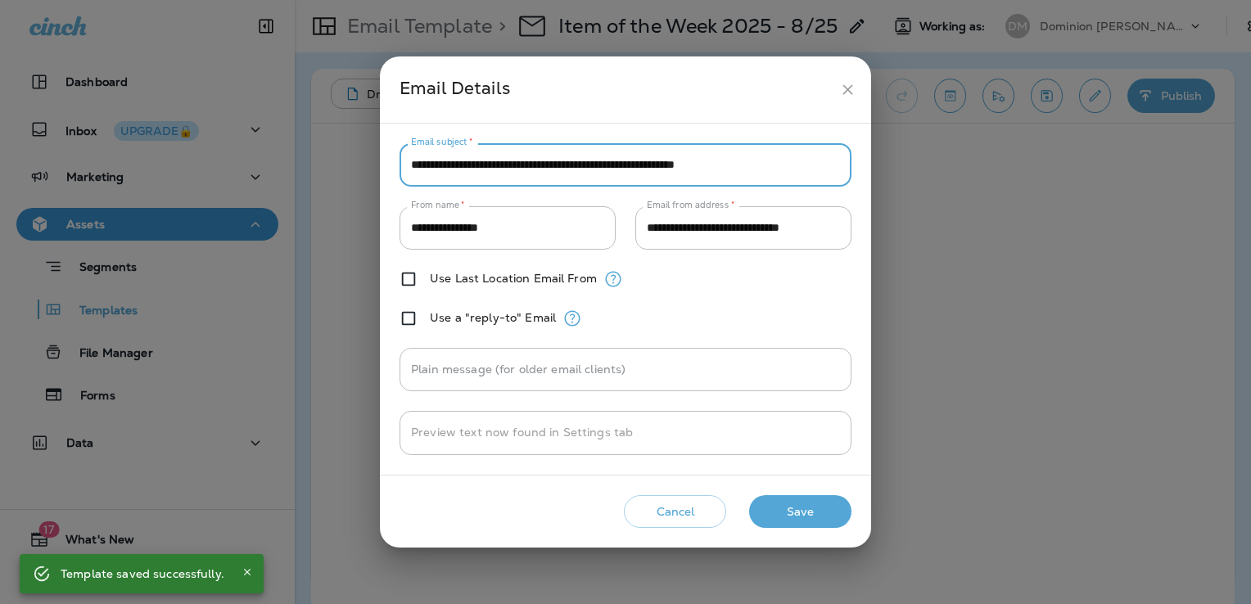
click at [829, 506] on button "Save" at bounding box center [800, 513] width 102 height 34
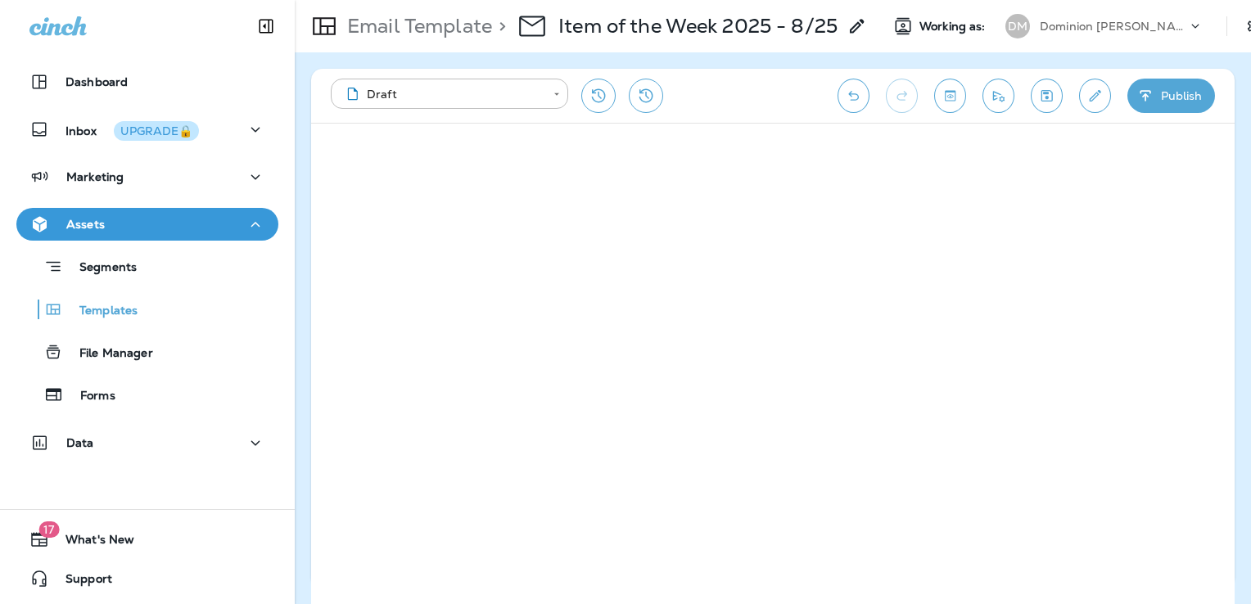
click at [1099, 96] on icon "Edit details" at bounding box center [1095, 96] width 17 height 16
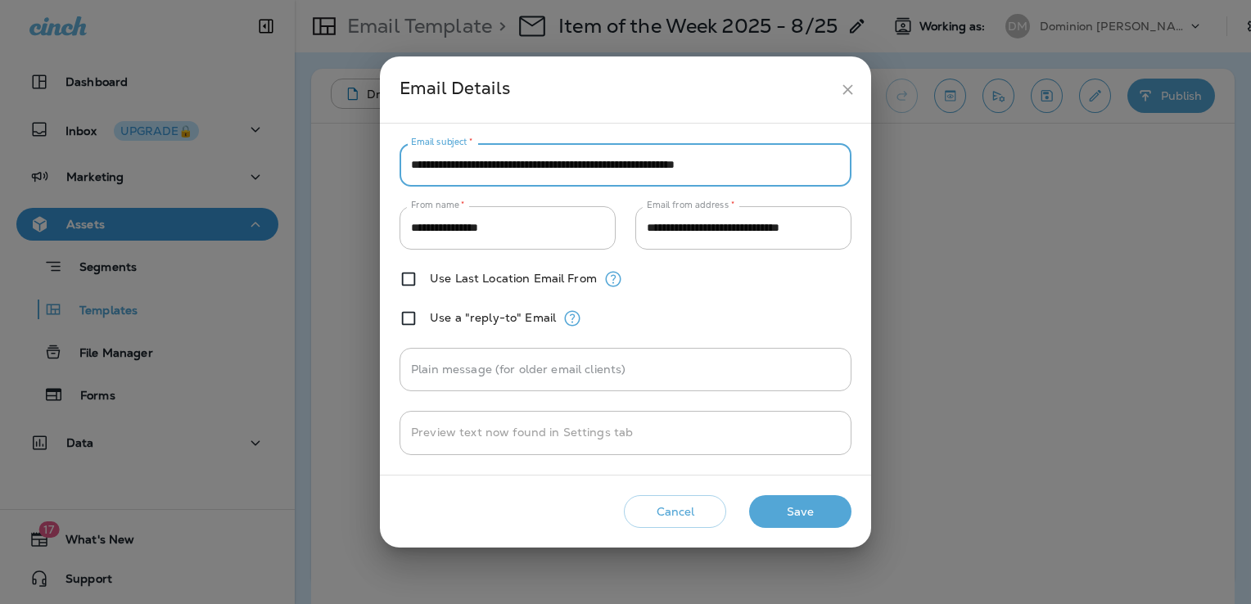
click at [795, 165] on input "**********" at bounding box center [626, 164] width 452 height 43
click at [821, 503] on button "Save" at bounding box center [800, 513] width 102 height 34
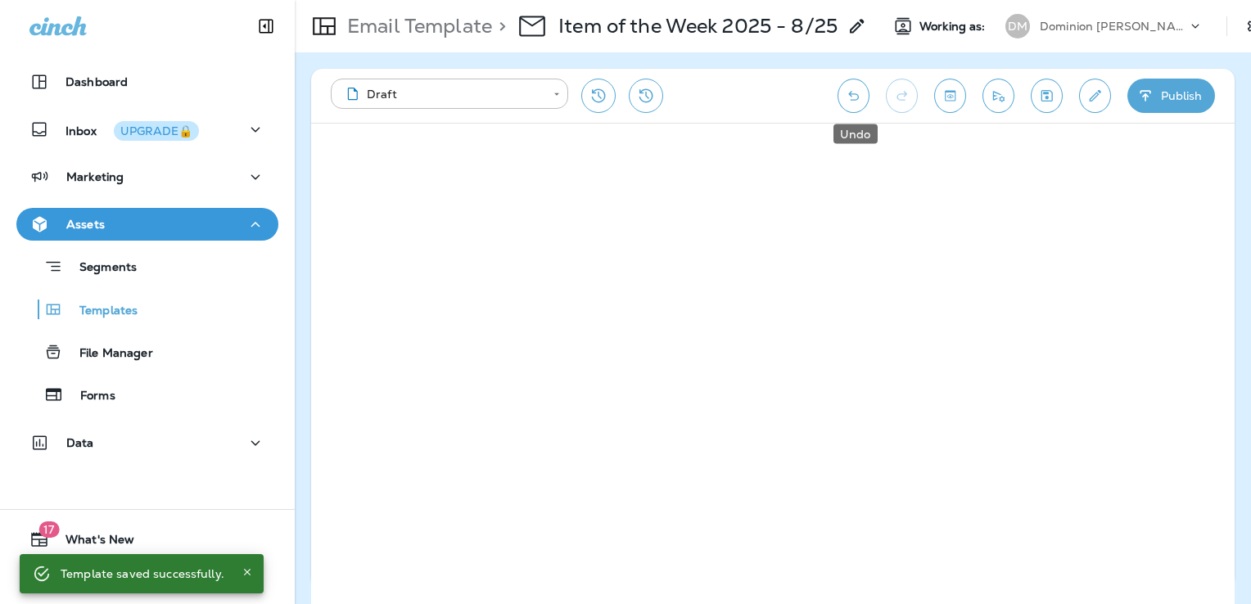
click at [867, 102] on button "Undo" at bounding box center [854, 96] width 32 height 34
click at [1088, 100] on icon "Edit details" at bounding box center [1095, 96] width 17 height 16
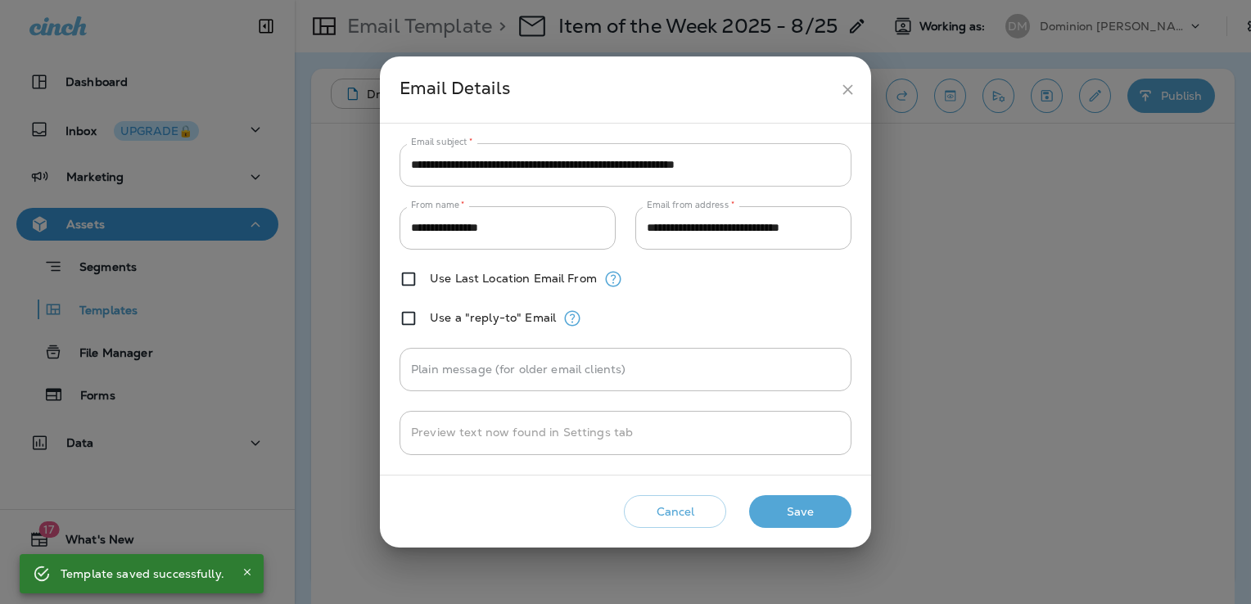
click at [805, 172] on input "**********" at bounding box center [626, 164] width 452 height 43
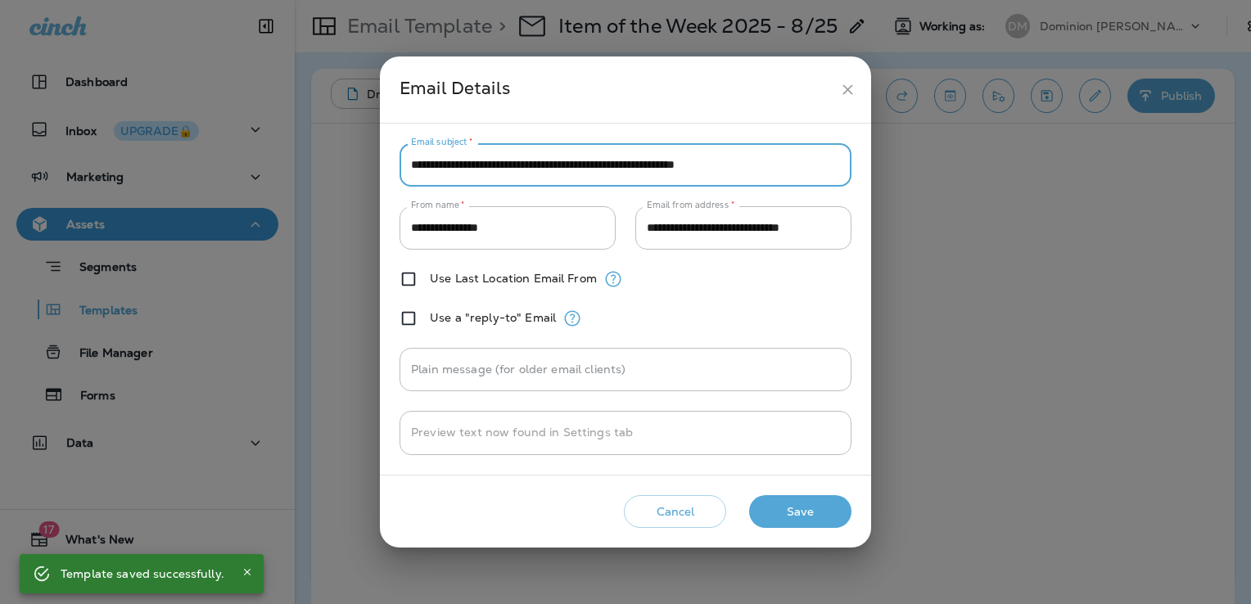
paste input "**"
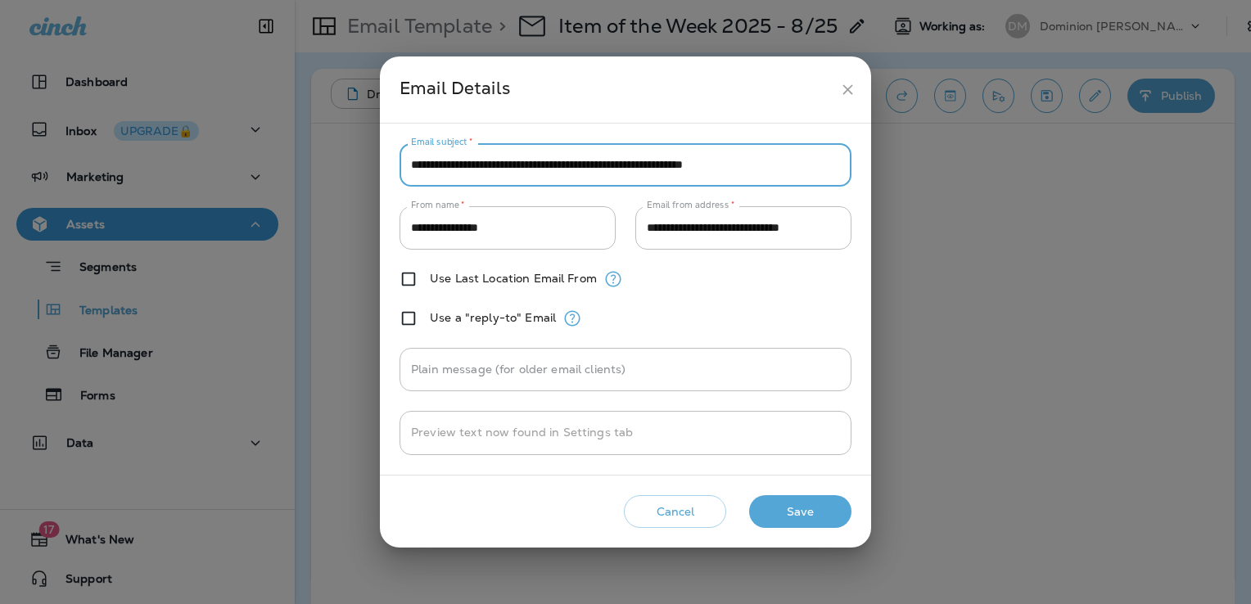
type input "**********"
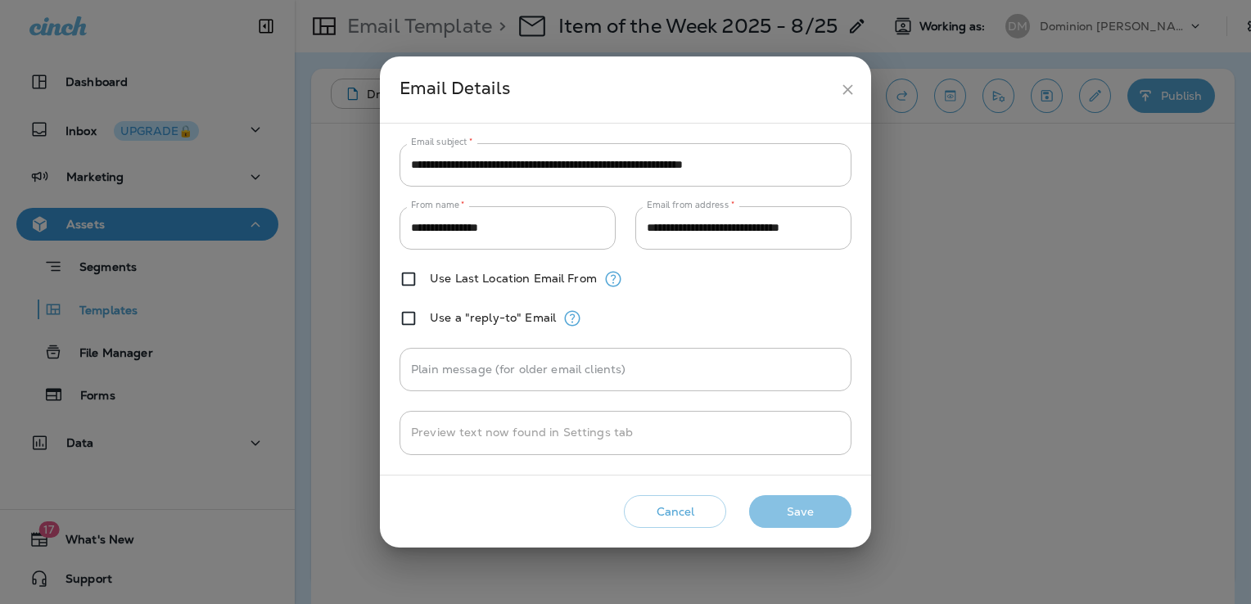
click at [835, 510] on button "Save" at bounding box center [800, 513] width 102 height 34
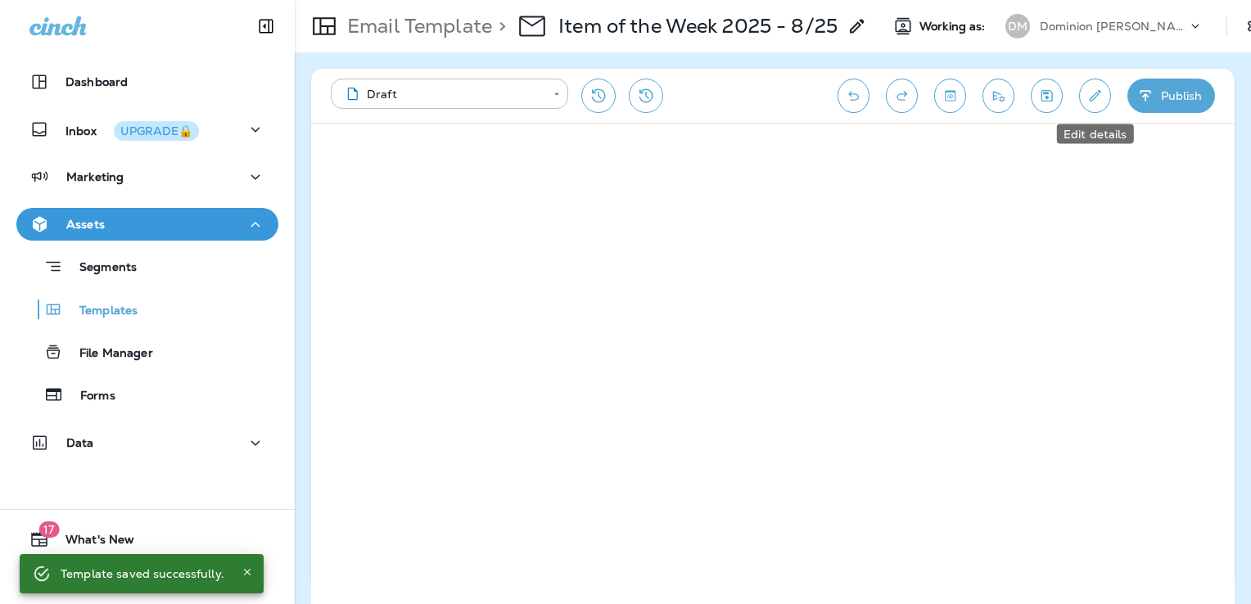
click at [1104, 90] on button "Edit details" at bounding box center [1095, 96] width 32 height 34
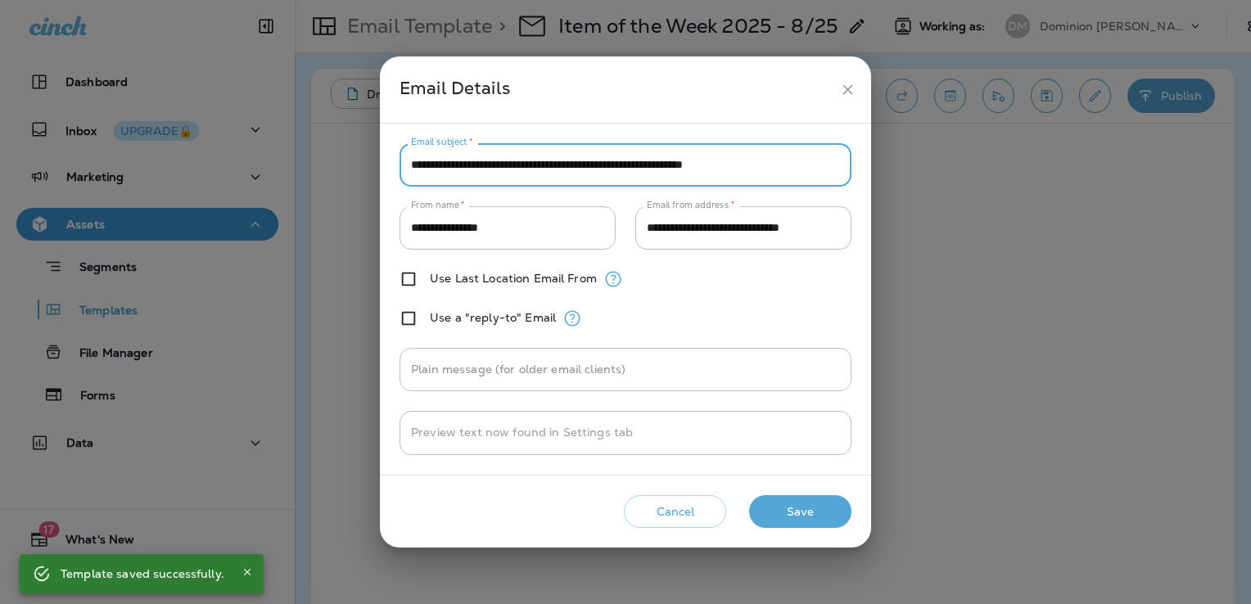
click at [810, 172] on input "**********" at bounding box center [626, 164] width 452 height 43
paste input "**"
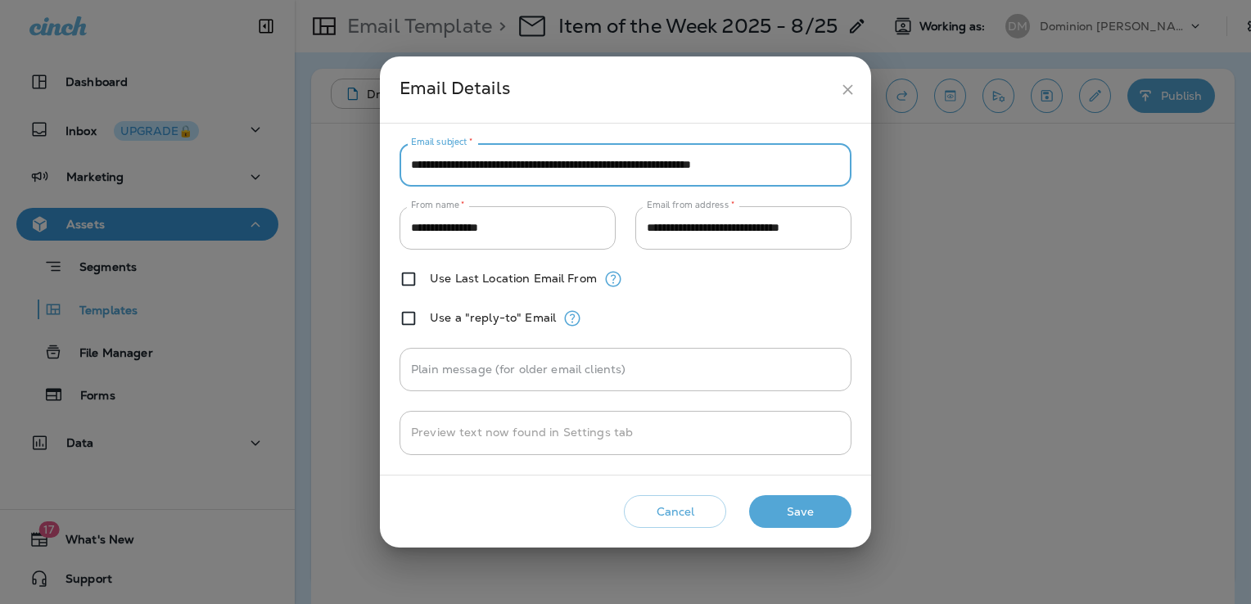
type input "**********"
click at [817, 521] on button "Save" at bounding box center [800, 513] width 102 height 34
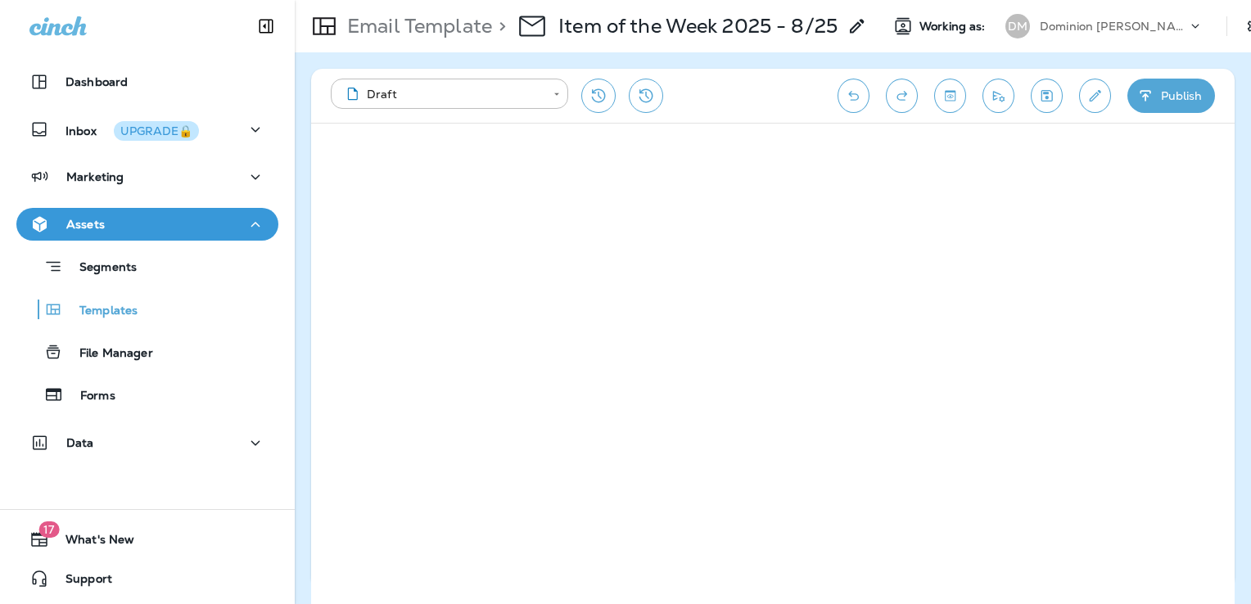
click at [1055, 97] on icon "Save" at bounding box center [1047, 96] width 17 height 16
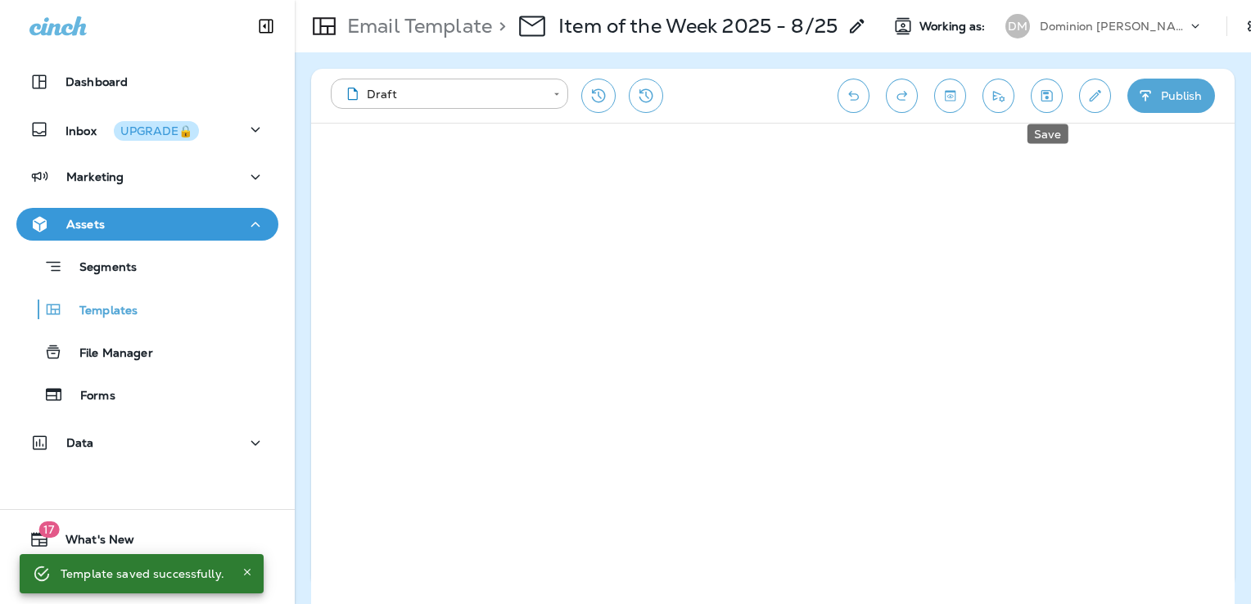
click at [1050, 94] on icon "Save" at bounding box center [1047, 96] width 17 height 16
click at [1003, 99] on icon "Send test email" at bounding box center [998, 96] width 17 height 16
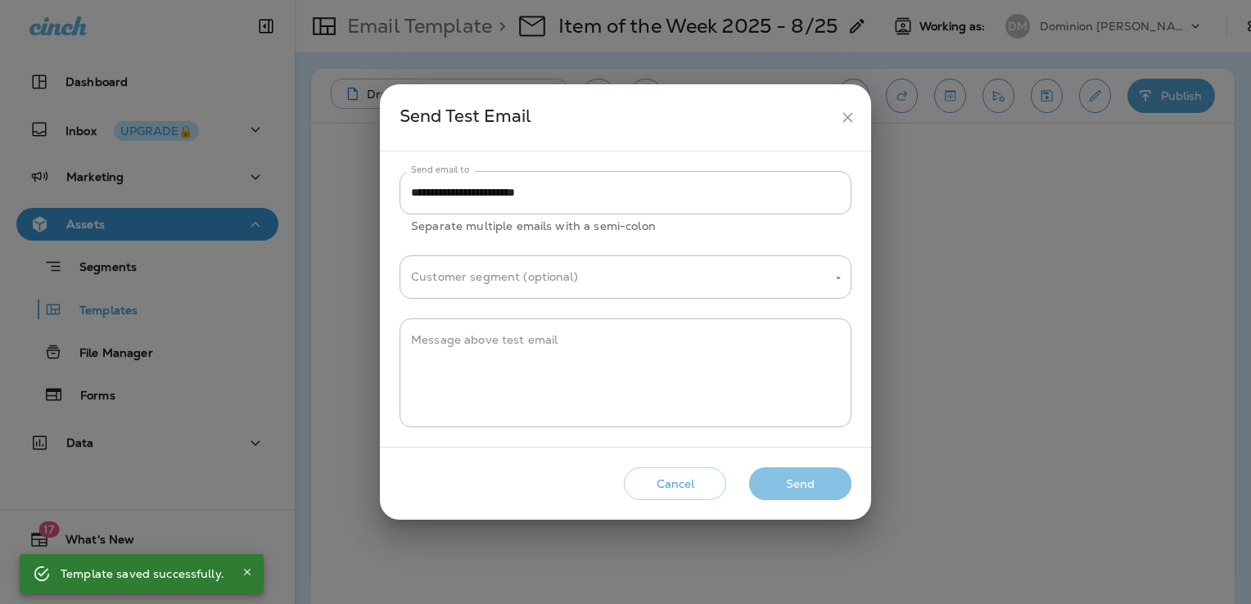
click at [803, 480] on button "Send" at bounding box center [800, 485] width 102 height 34
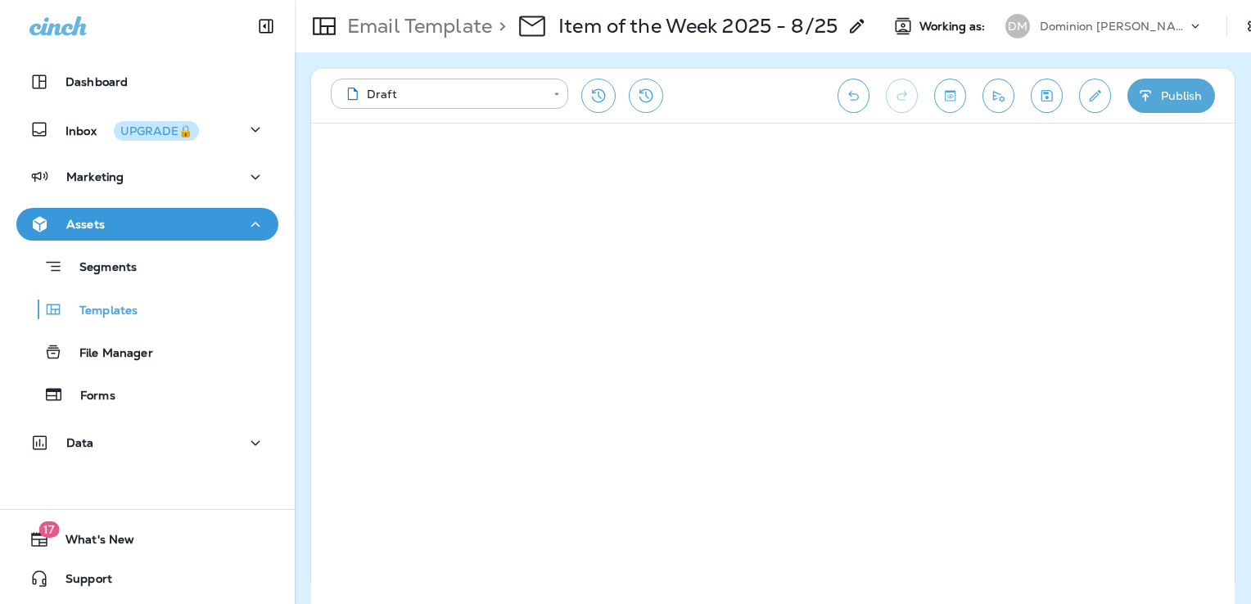
click at [1053, 101] on icon "Save" at bounding box center [1047, 96] width 17 height 16
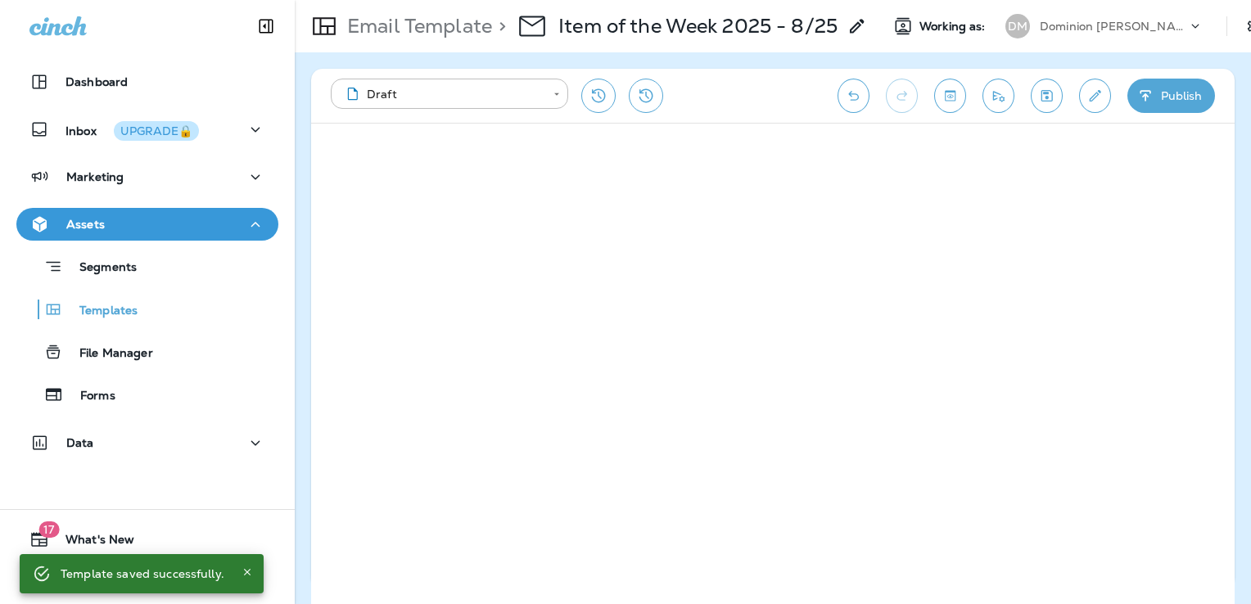
click at [1039, 94] on button "Save" at bounding box center [1047, 96] width 32 height 34
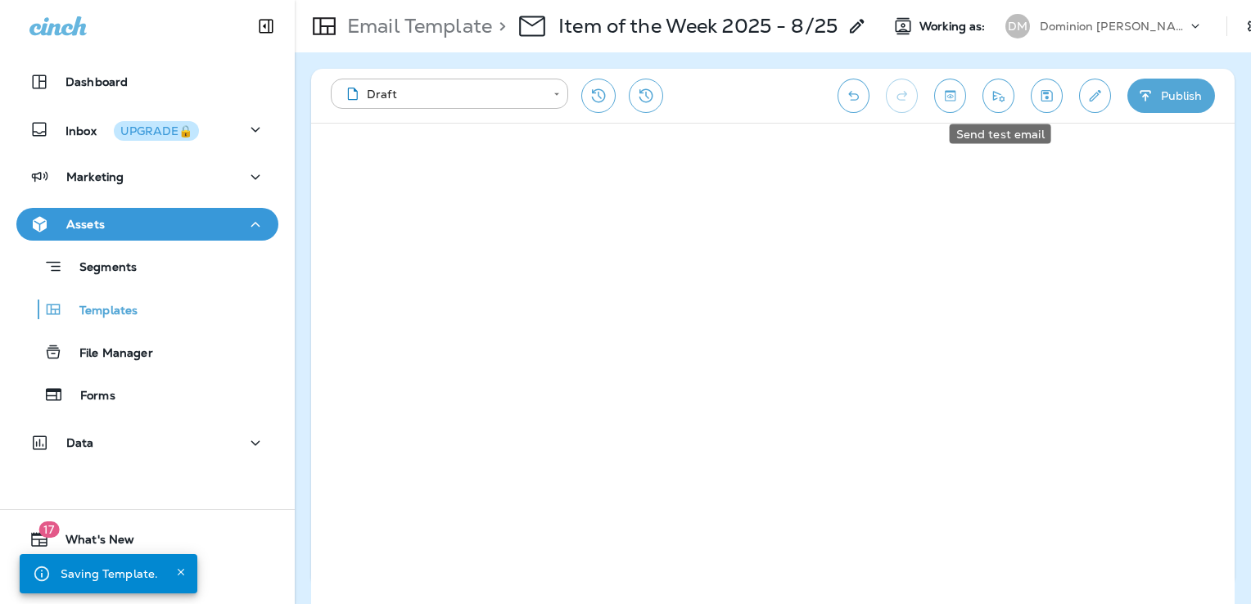
click at [999, 98] on icon "Send test email" at bounding box center [998, 96] width 17 height 16
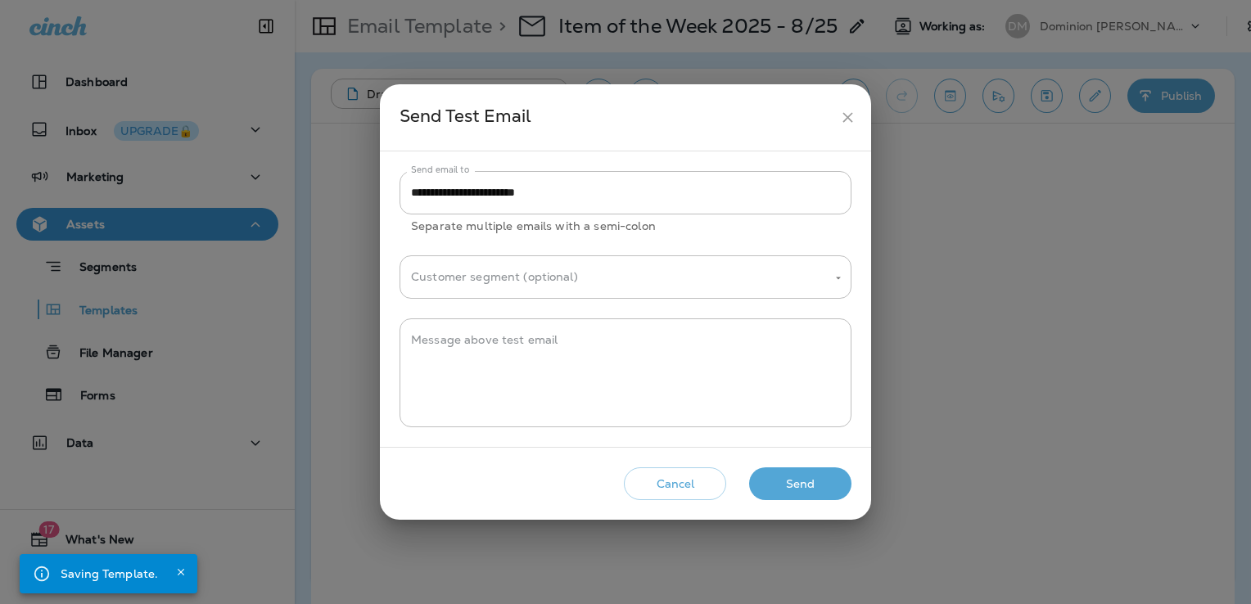
click at [816, 487] on button "Send" at bounding box center [800, 485] width 102 height 34
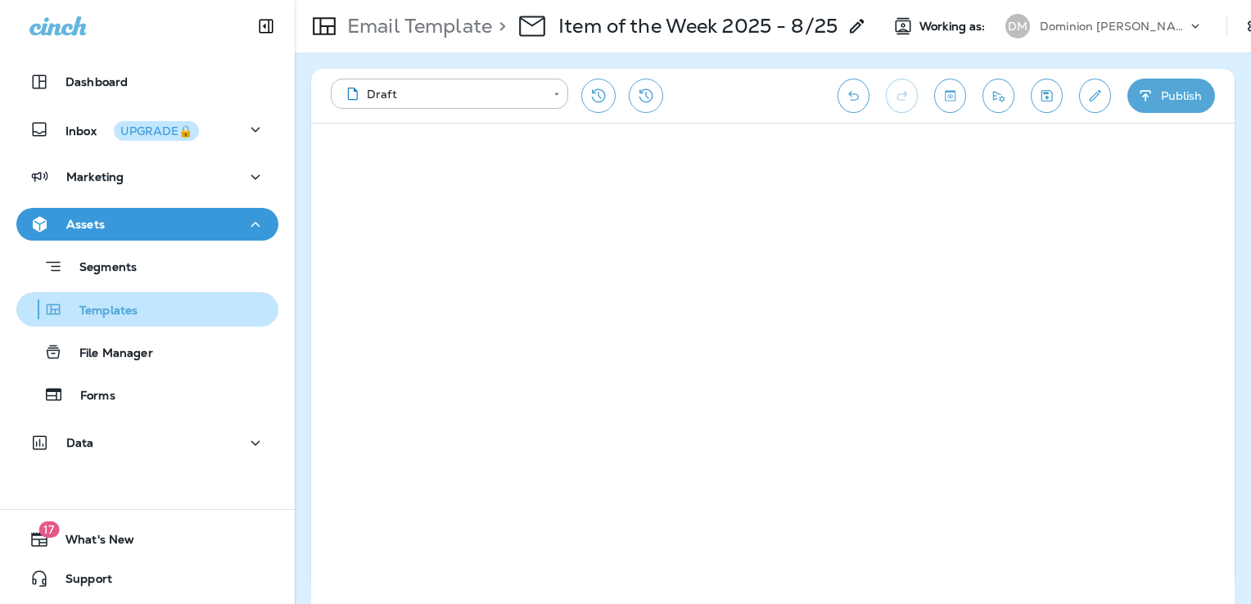
click at [174, 301] on div "Templates" at bounding box center [147, 309] width 249 height 25
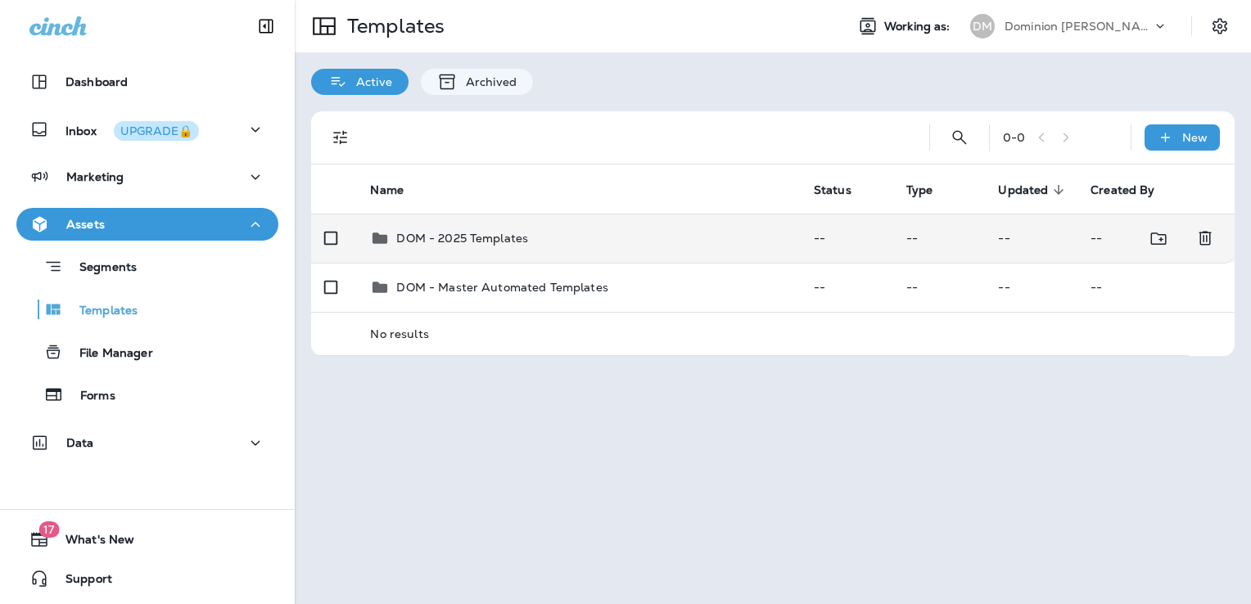
click at [589, 247] on td "DOM - 2025 Templates" at bounding box center [578, 238] width 443 height 49
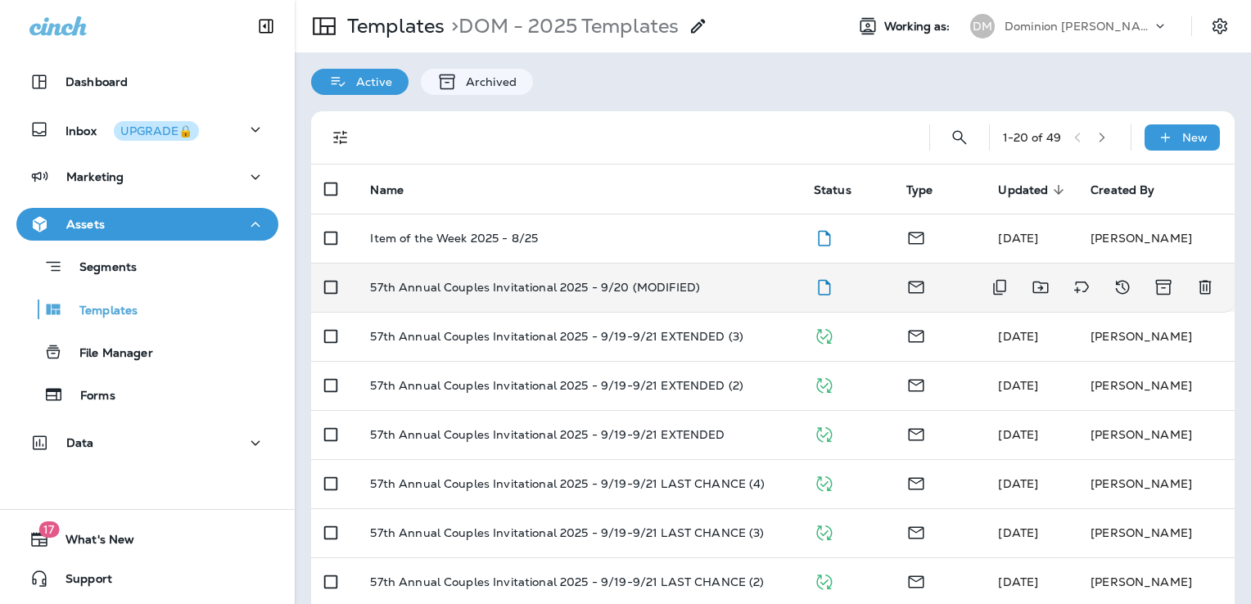
click at [704, 287] on div "57th Annual Couples Invitational 2025 - 9/20 (MODIFIED)" at bounding box center [578, 287] width 417 height 13
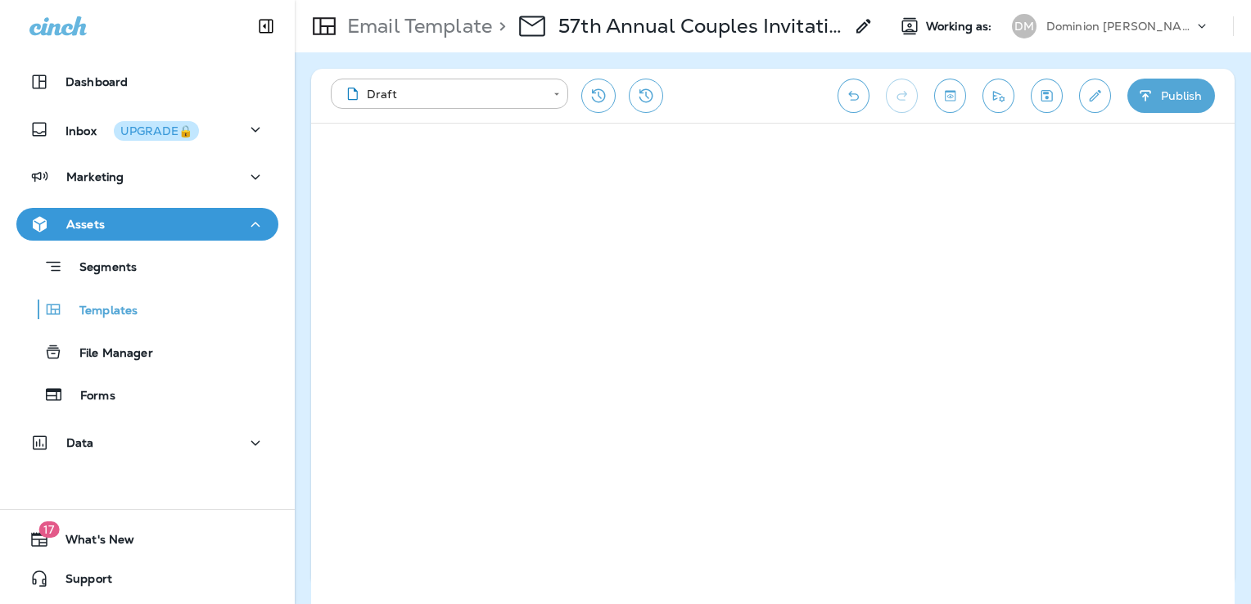
click at [1045, 97] on icon "Save" at bounding box center [1047, 96] width 17 height 16
click at [996, 95] on icon "Send test email" at bounding box center [998, 96] width 11 height 11
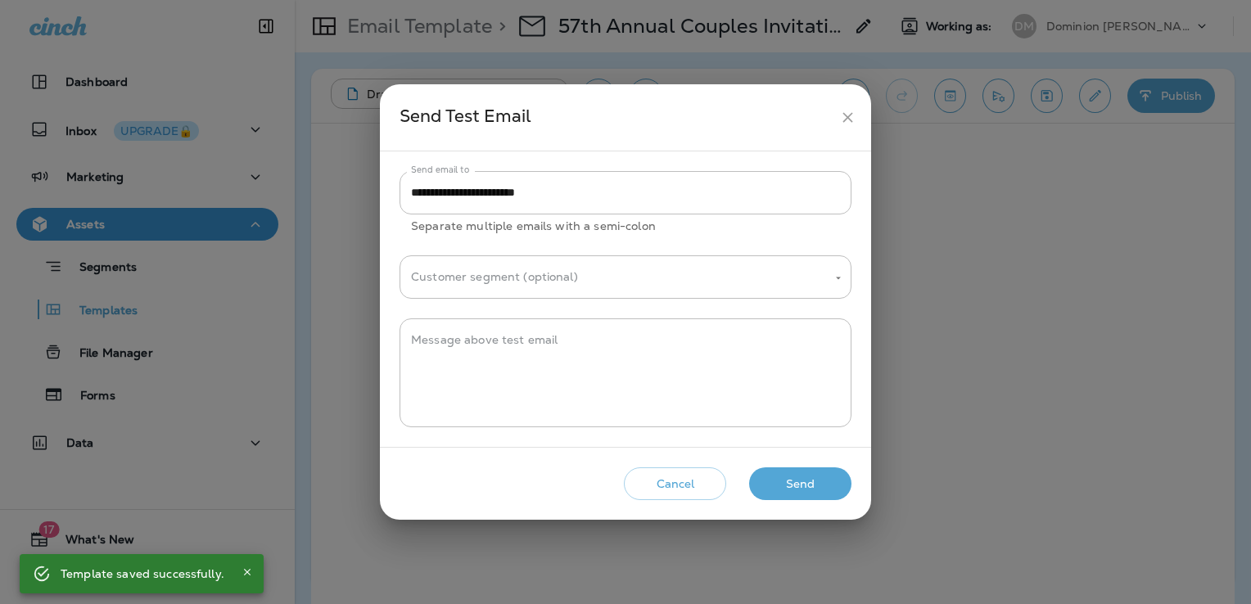
click at [799, 482] on button "Send" at bounding box center [800, 485] width 102 height 34
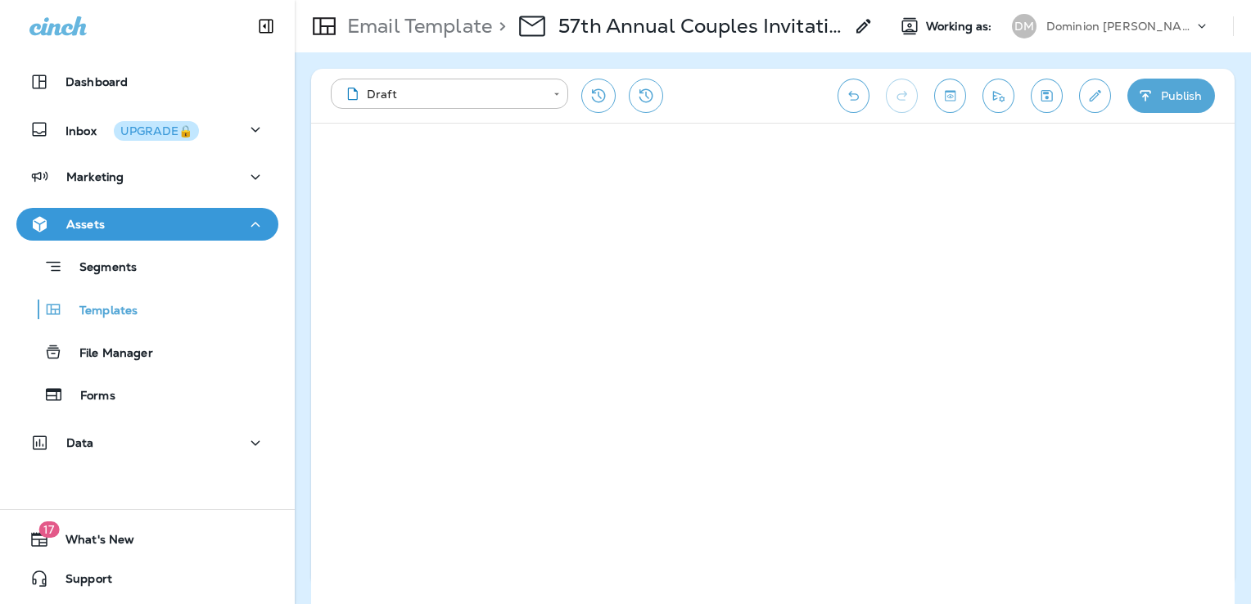
click at [742, 103] on div "**********" at bounding box center [576, 96] width 491 height 34
click at [1048, 101] on icon "Save" at bounding box center [1047, 95] width 11 height 11
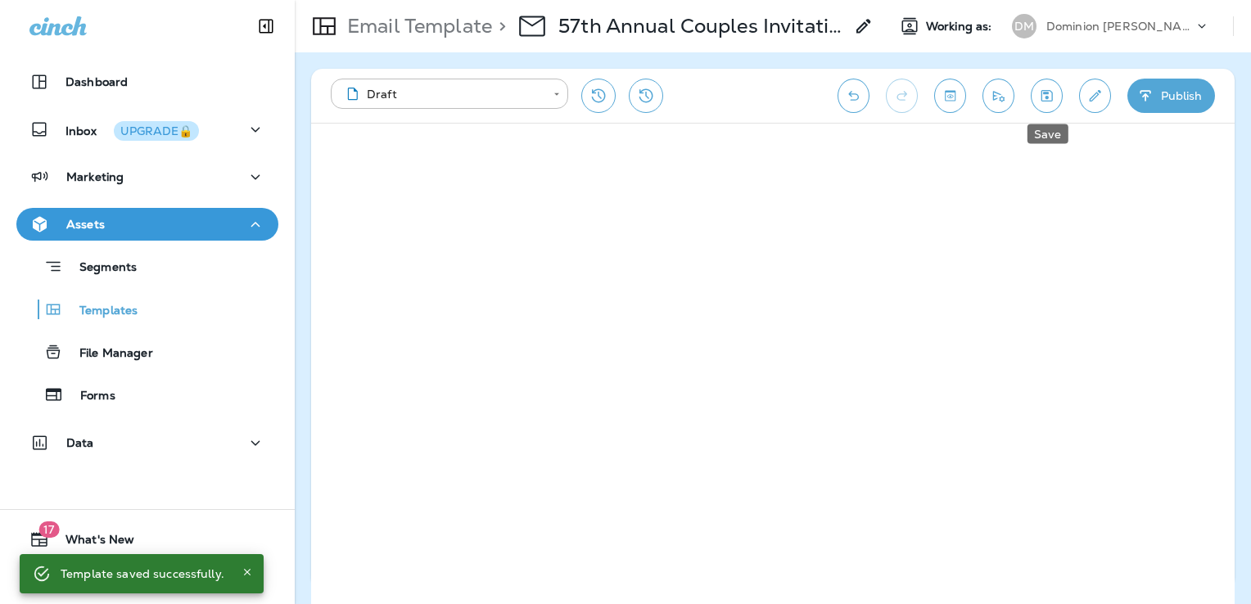
click at [1052, 89] on icon "Save" at bounding box center [1047, 96] width 17 height 16
click at [1044, 102] on icon "Save" at bounding box center [1047, 96] width 17 height 16
click at [1167, 98] on button "Publish" at bounding box center [1172, 96] width 88 height 34
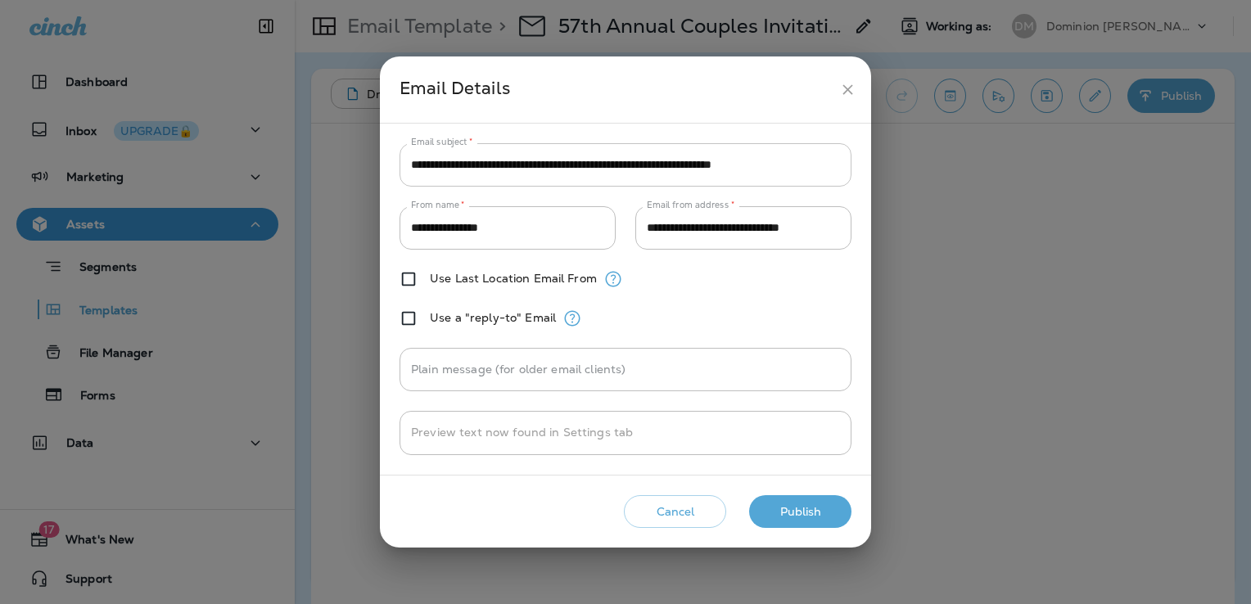
click at [500, 166] on input "**********" at bounding box center [626, 164] width 452 height 43
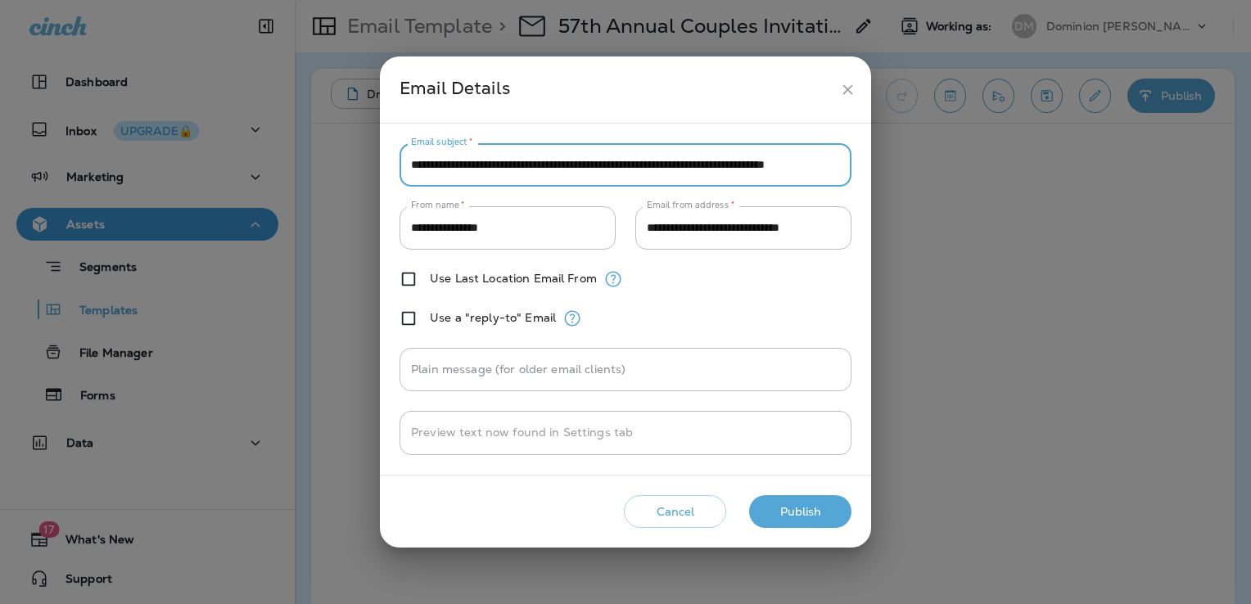
click at [727, 168] on input "**********" at bounding box center [626, 164] width 452 height 43
type input "**********"
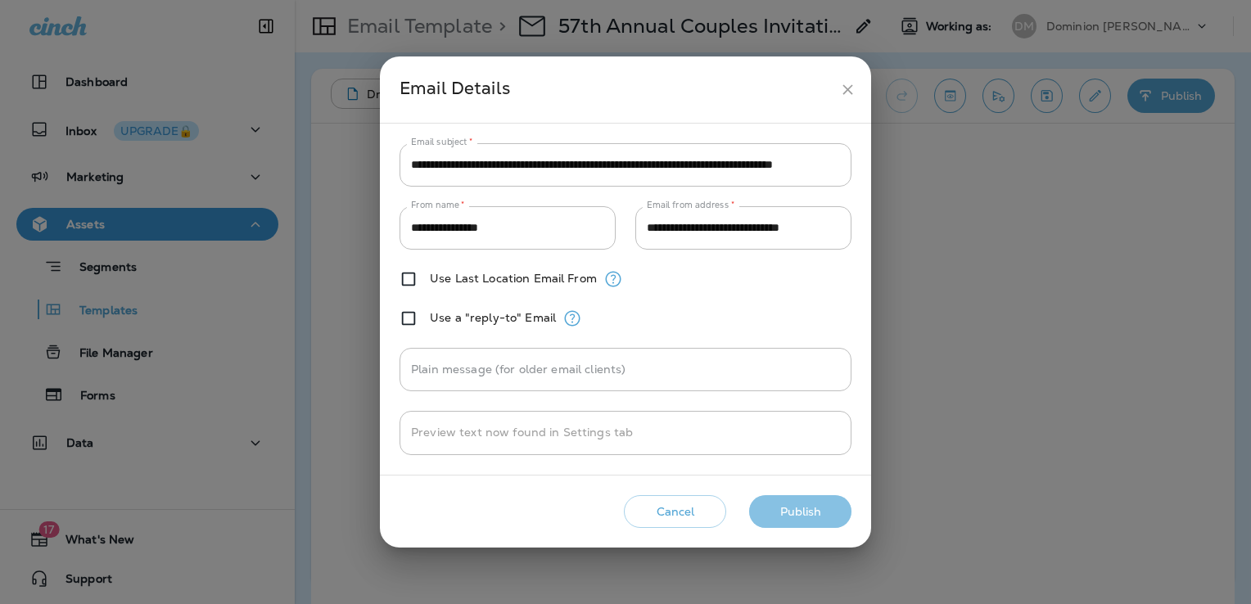
click at [820, 508] on button "Publish" at bounding box center [800, 513] width 102 height 34
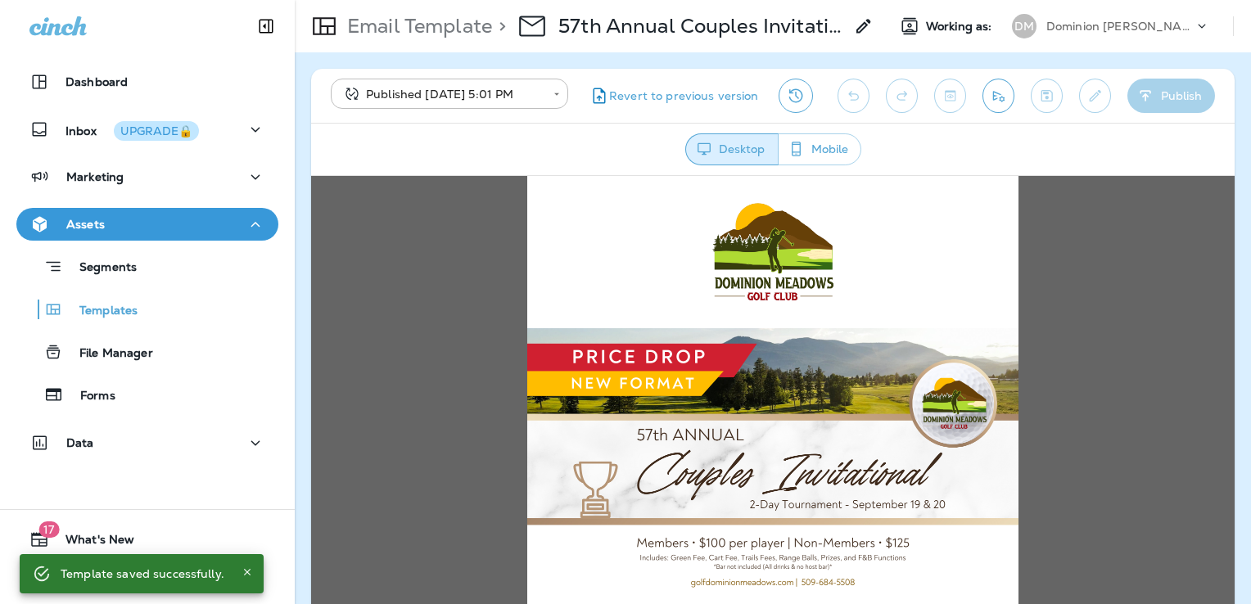
scroll to position [0, 0]
